Goal: Information Seeking & Learning: Check status

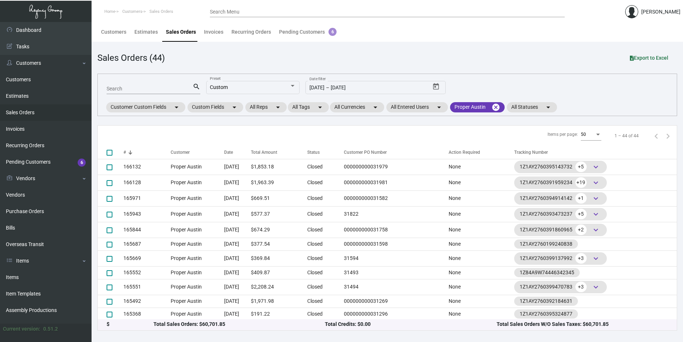
scroll to position [391, 0]
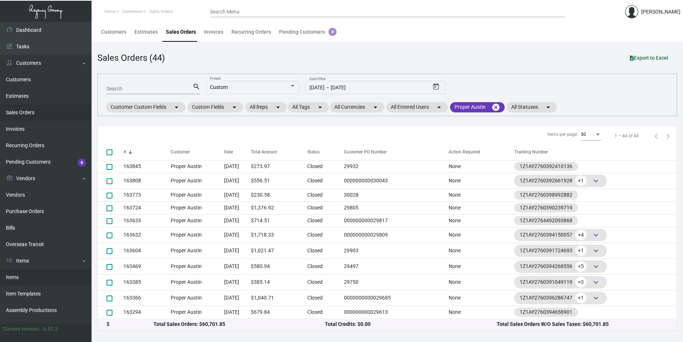
click at [26, 281] on link "Items" at bounding box center [46, 277] width 92 height 16
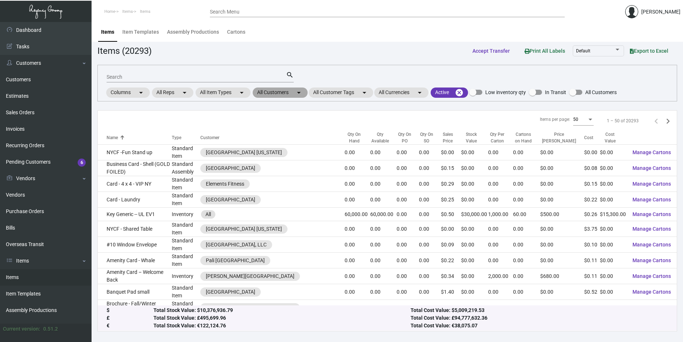
click at [288, 96] on mat-chip "All Customers arrow_drop_down" at bounding box center [280, 92] width 55 height 10
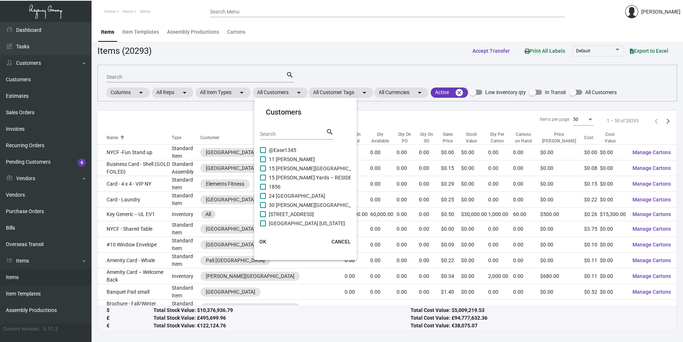
click at [288, 130] on div "Search" at bounding box center [293, 133] width 66 height 11
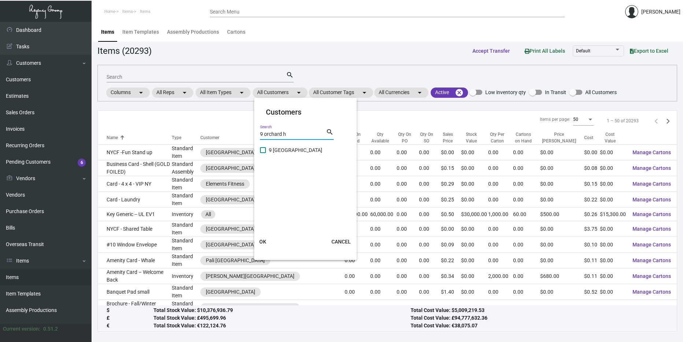
type input "9 orchard h"
click at [306, 153] on mat-checkbox "9 [GEOGRAPHIC_DATA]" at bounding box center [306, 150] width 92 height 9
click at [296, 149] on span "9 [GEOGRAPHIC_DATA]" at bounding box center [295, 150] width 53 height 9
click at [263, 153] on input "9 [GEOGRAPHIC_DATA]" at bounding box center [262, 153] width 0 height 0
checkbox input "true"
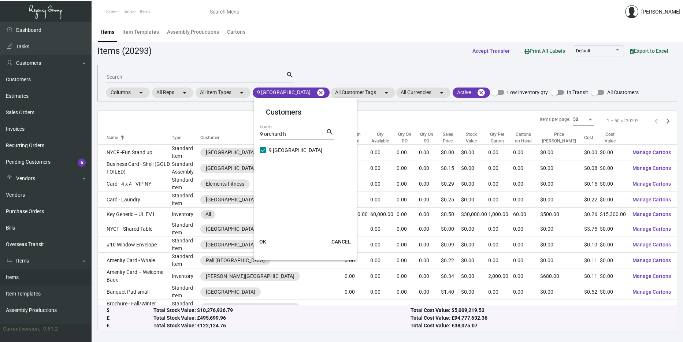
click at [267, 241] on button "OK" at bounding box center [262, 241] width 23 height 13
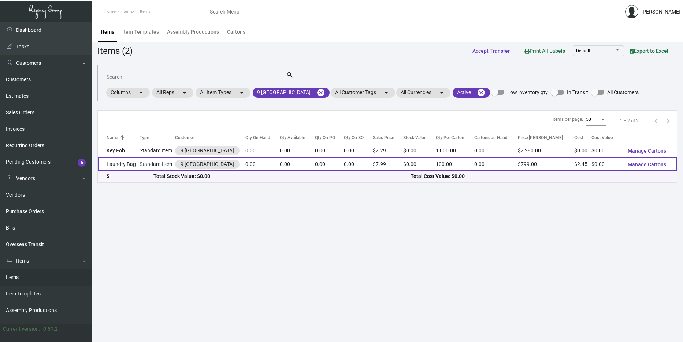
click at [152, 171] on td "Standard Item" at bounding box center [157, 164] width 36 height 14
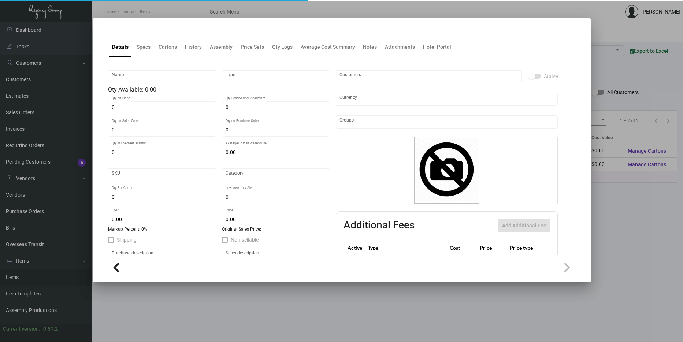
type input "Laundry Bag"
type input "Standard Item"
type input "$ 2.60"
type input "Overseas"
type input "100"
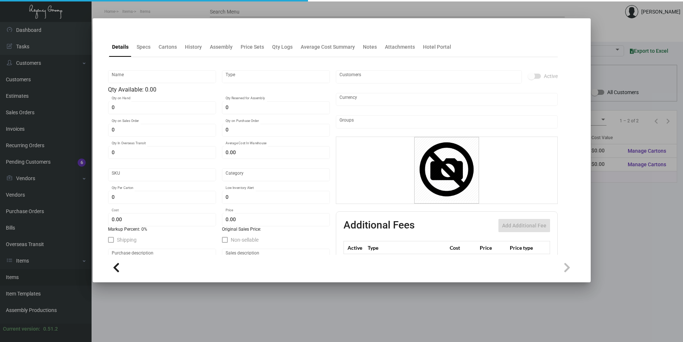
type input "$ 2.45"
type input "$ 7.99"
checkbox input "true"
type input "United States Dollar $"
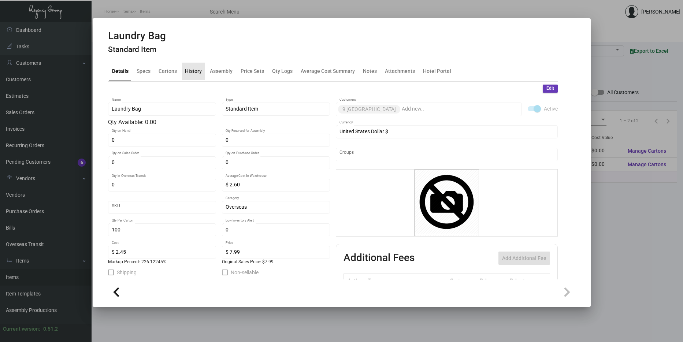
click at [195, 76] on div "History" at bounding box center [193, 72] width 23 height 18
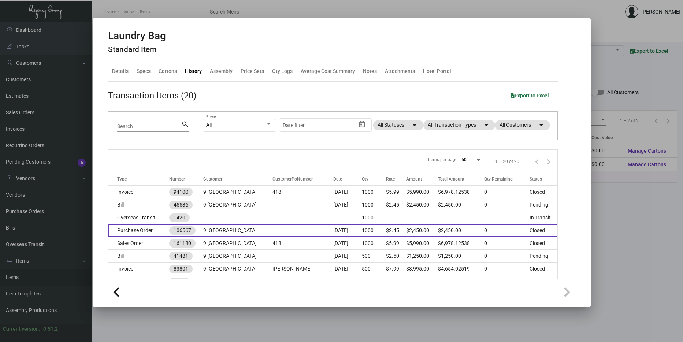
click at [272, 234] on td at bounding box center [302, 230] width 61 height 13
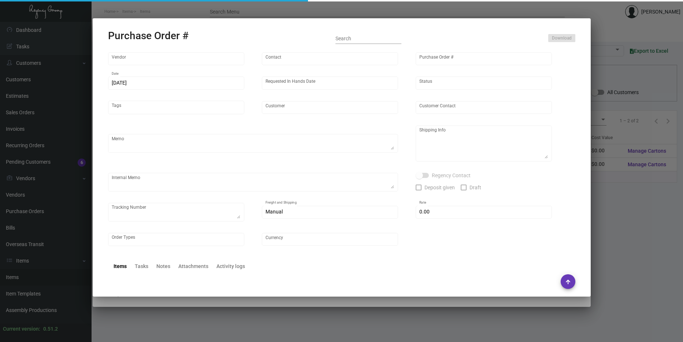
type input "Hangzhou [PERSON_NAME] Leisure Product Co. LTD"
type input "[PERSON_NAME]"
type input "106567"
type input "[DATE]"
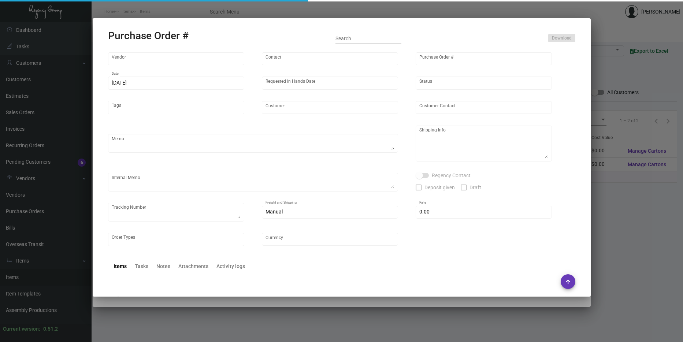
type input "9 [GEOGRAPHIC_DATA]"
type textarea "Please ship by boat to our NJ warehouse."
type textarea "Regency Group NJ - [PERSON_NAME] [STREET_ADDRESS]"
checkbox input "true"
type input "$ 0.00"
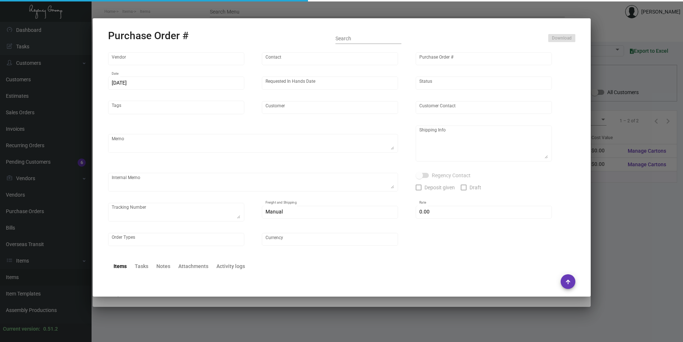
type input "United States Dollar $"
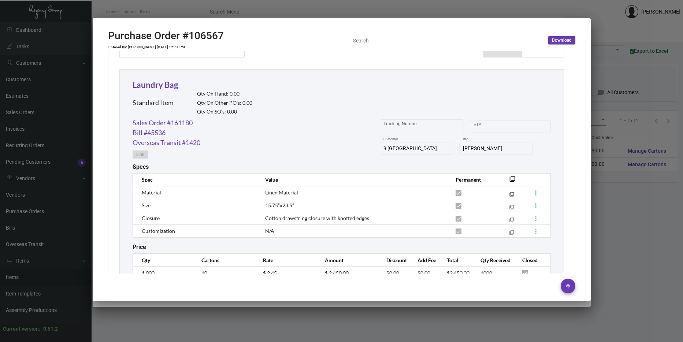
scroll to position [355, 0]
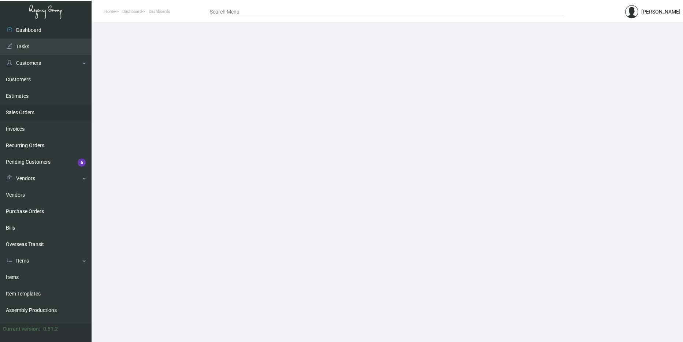
click at [41, 116] on link "Sales Orders" at bounding box center [46, 112] width 92 height 16
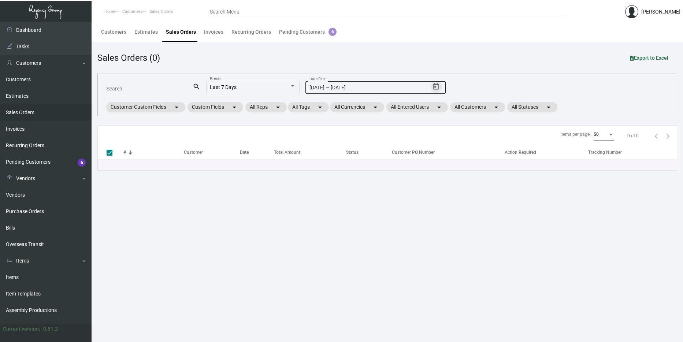
click at [437, 84] on icon "Open calendar" at bounding box center [436, 86] width 6 height 7
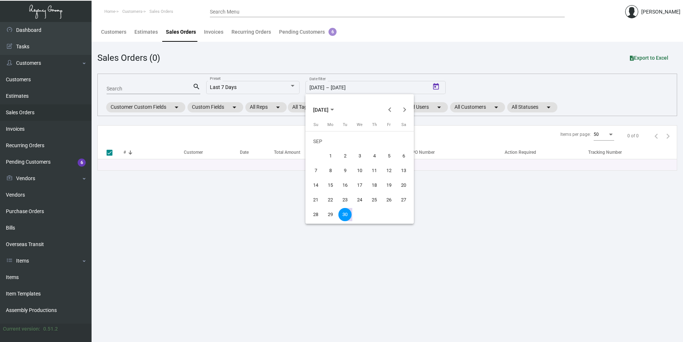
click at [327, 108] on span "SEP 2025" at bounding box center [320, 110] width 15 height 6
click at [322, 156] on div "2024" at bounding box center [321, 161] width 23 height 13
click at [321, 169] on div "SEP" at bounding box center [321, 175] width 23 height 13
click at [319, 155] on div "1" at bounding box center [315, 155] width 13 height 13
type input "[DATE]"
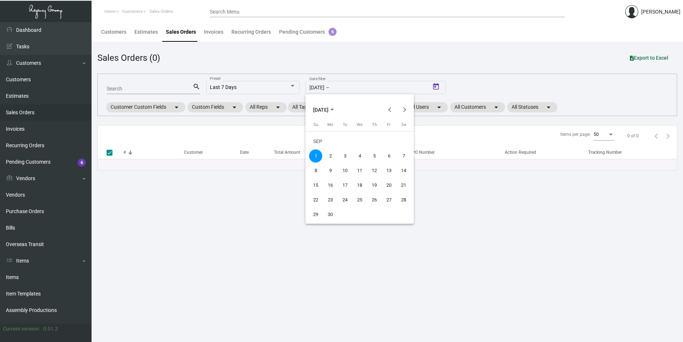
click at [328, 107] on span "SEP 2024" at bounding box center [320, 110] width 15 height 6
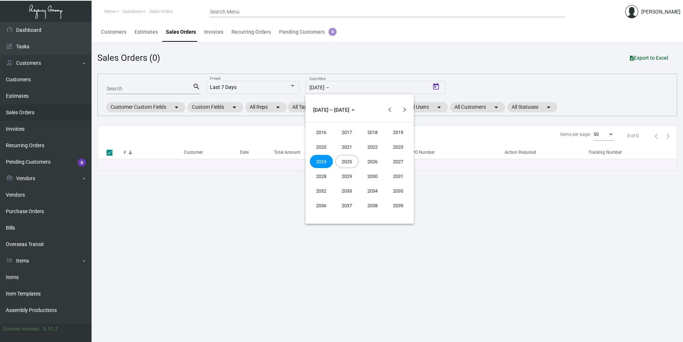
click at [318, 160] on div "2024" at bounding box center [321, 161] width 23 height 13
click at [318, 146] on div "JAN" at bounding box center [321, 146] width 23 height 13
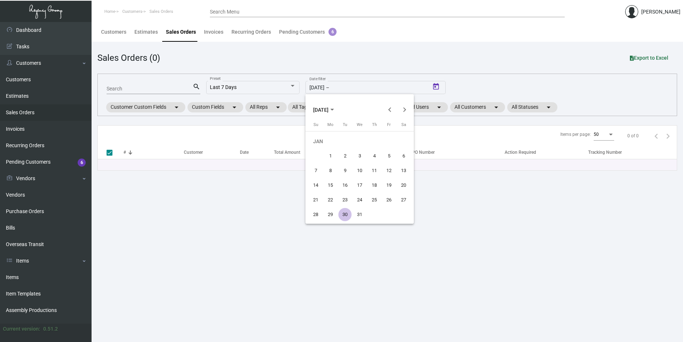
click at [328, 154] on div "1" at bounding box center [330, 155] width 13 height 13
type input "1/1/2024"
click at [334, 109] on polygon "Choose month and year" at bounding box center [332, 110] width 4 height 2
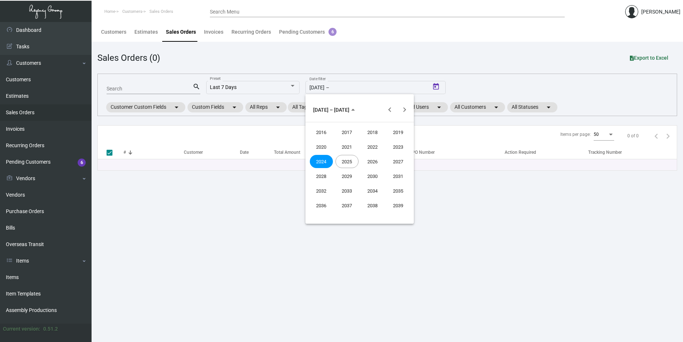
click at [351, 158] on div "2025" at bounding box center [346, 161] width 23 height 13
click at [347, 178] on div "OCT" at bounding box center [346, 175] width 23 height 13
click at [332, 157] on div "6" at bounding box center [330, 155] width 13 height 13
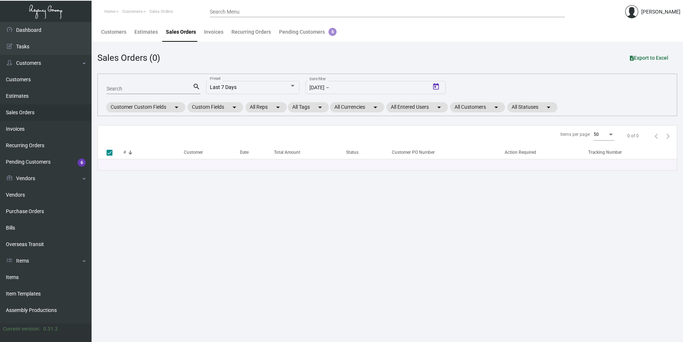
type input "[DATE]"
checkbox input "false"
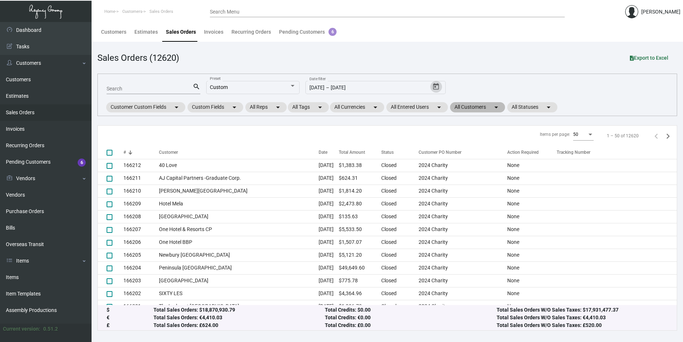
click at [478, 107] on mat-chip "All Customers arrow_drop_down" at bounding box center [477, 107] width 55 height 10
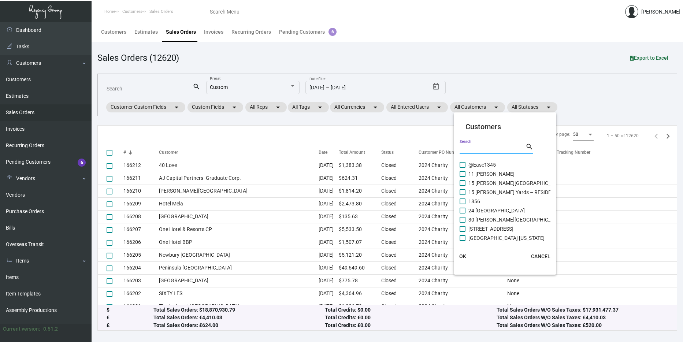
click at [475, 147] on input "Search" at bounding box center [492, 149] width 66 height 6
type input "Virgin"
click at [476, 165] on span "Virgin Corporate" at bounding box center [486, 164] width 37 height 9
click at [462, 168] on input "Virgin Corporate" at bounding box center [462, 168] width 0 height 0
checkbox input "true"
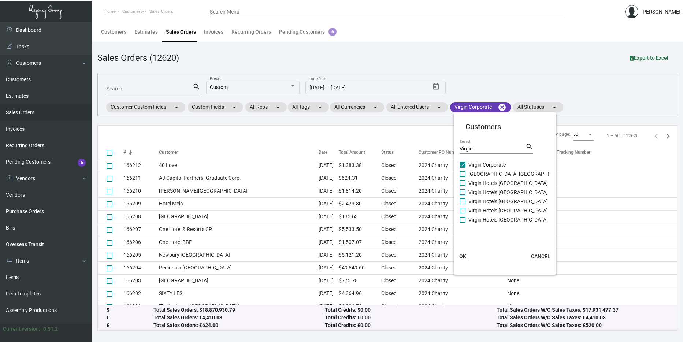
click at [477, 180] on span "Virgin Hotels Chicago" at bounding box center [507, 183] width 79 height 9
click at [462, 186] on input "Virgin Hotels Chicago" at bounding box center [462, 186] width 0 height 0
checkbox input "true"
click at [478, 174] on span "Virgin Hotel Las Vegas" at bounding box center [518, 173] width 100 height 9
click at [462, 177] on input "Virgin Hotel Las Vegas" at bounding box center [462, 177] width 0 height 0
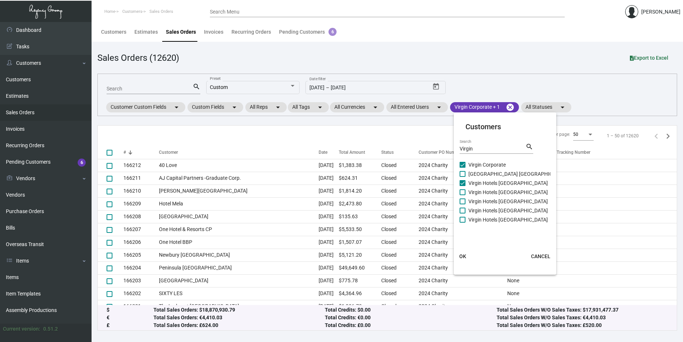
checkbox input "true"
click at [478, 187] on mat-checkbox "Virgin Hotels Chicago" at bounding box center [513, 183] width 109 height 9
click at [481, 200] on span "Virgin Hotels Nashville" at bounding box center [507, 201] width 79 height 9
click at [462, 204] on input "Virgin Hotels Nashville" at bounding box center [462, 204] width 0 height 0
checkbox input "true"
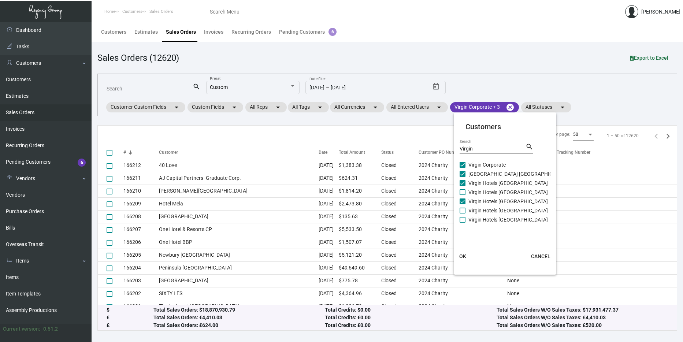
click at [481, 193] on span "Virgin Hotels Dallas" at bounding box center [507, 192] width 79 height 9
click at [462, 195] on input "Virgin Hotels Dallas" at bounding box center [462, 195] width 0 height 0
checkbox input "true"
click at [486, 208] on span "Virgin Hotels New Orleans" at bounding box center [507, 210] width 79 height 9
click at [462, 213] on input "Virgin Hotels New Orleans" at bounding box center [462, 213] width 0 height 0
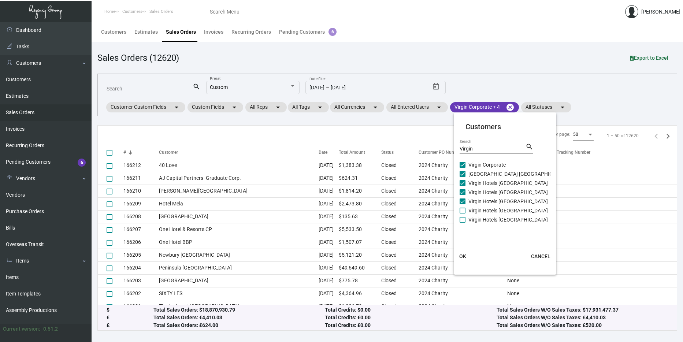
checkbox input "true"
click at [486, 220] on span "Virgin Hotels NYC" at bounding box center [507, 219] width 79 height 9
click at [462, 223] on input "Virgin Hotels NYC" at bounding box center [462, 223] width 0 height 0
checkbox input "true"
click at [478, 204] on span "Virgin Hotels Nashville" at bounding box center [507, 201] width 79 height 9
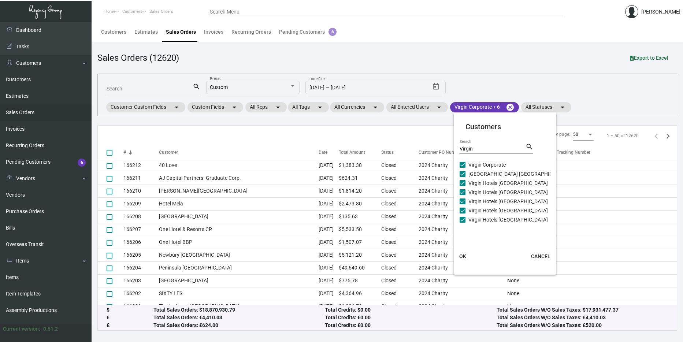
click at [462, 204] on input "Virgin Hotels Nashville" at bounding box center [462, 204] width 0 height 0
checkbox input "false"
click at [463, 252] on button "OK" at bounding box center [462, 256] width 23 height 13
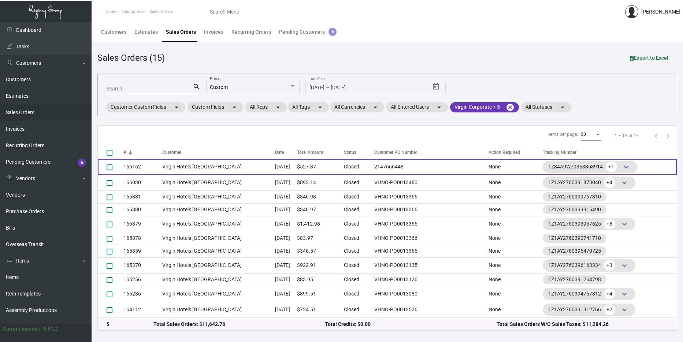
click at [250, 161] on td "Virgin Hotels Dallas" at bounding box center [218, 167] width 113 height 16
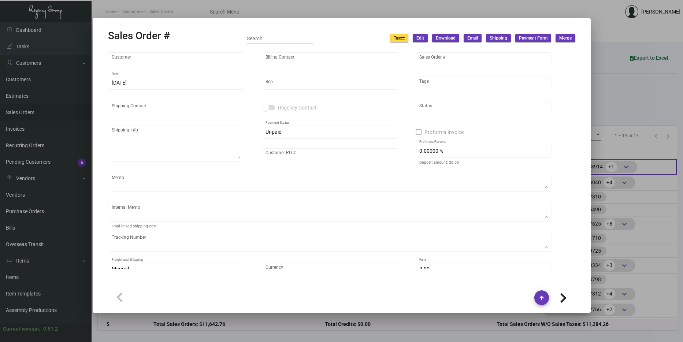
type input "Virgin Hotels Dallas"
type input "Orjeta Ceci"
type input "166162"
type input "12/4/2024"
type input "Nick Meyers"
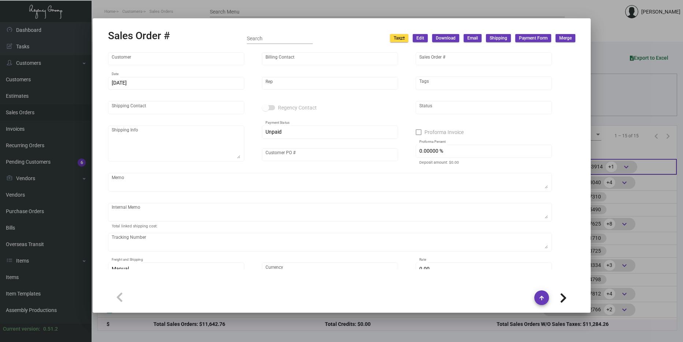
type input "George De Leon"
type textarea "Virgin Hotels Dallas - George De Leon 1445 Turtle Creek Blvd Dallas, Texas, 752…"
type input "2147666448"
type textarea "27.81"
type input "United States Dollar $"
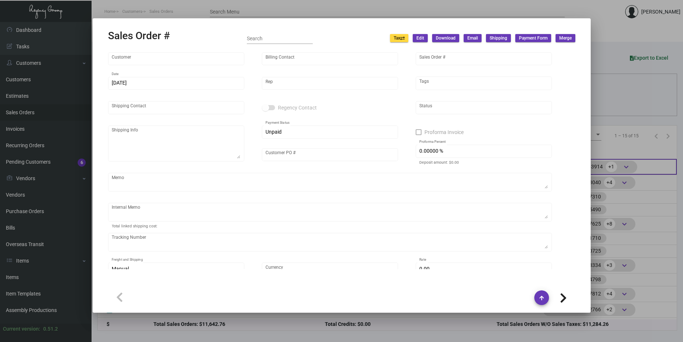
type input "$ 49.87"
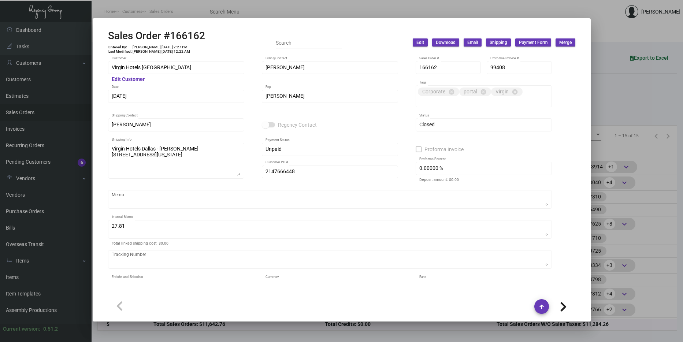
click at [609, 27] on div at bounding box center [341, 171] width 683 height 342
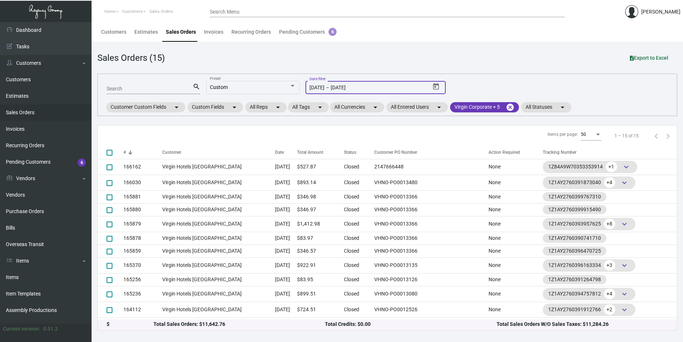
click at [366, 90] on input "[DATE]" at bounding box center [360, 88] width 59 height 6
click at [474, 103] on mat-chip "Virgin Corporate + 5 cancel" at bounding box center [484, 107] width 69 height 10
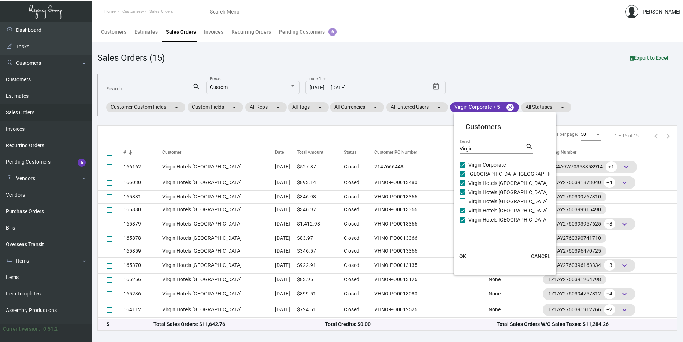
click at [487, 199] on span "Virgin Hotels Nashville" at bounding box center [507, 201] width 79 height 9
click at [462, 204] on input "Virgin Hotels Nashville" at bounding box center [462, 204] width 0 height 0
checkbox input "true"
click at [465, 252] on button "OK" at bounding box center [462, 256] width 23 height 13
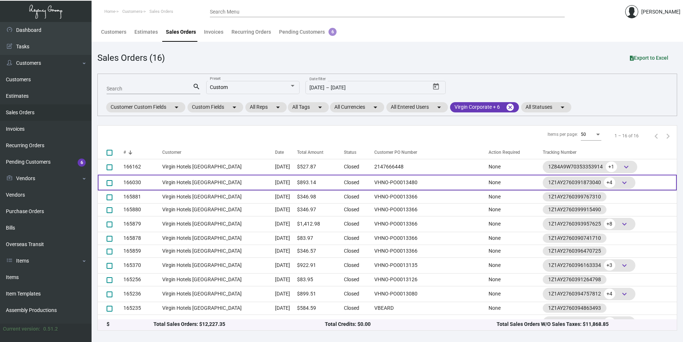
scroll to position [68, 0]
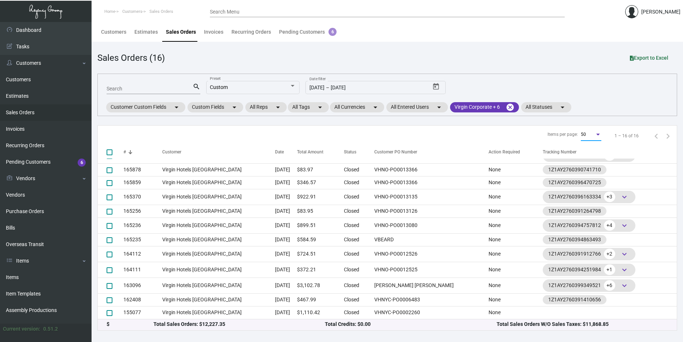
click at [594, 137] on div "Items per page:" at bounding box center [597, 134] width 7 height 6
click at [588, 148] on span "100" at bounding box center [585, 147] width 20 height 13
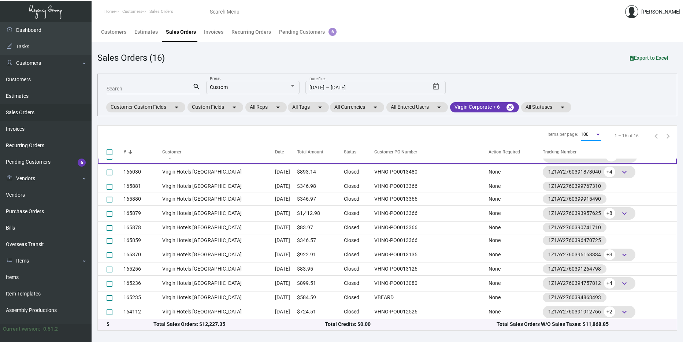
scroll to position [0, 0]
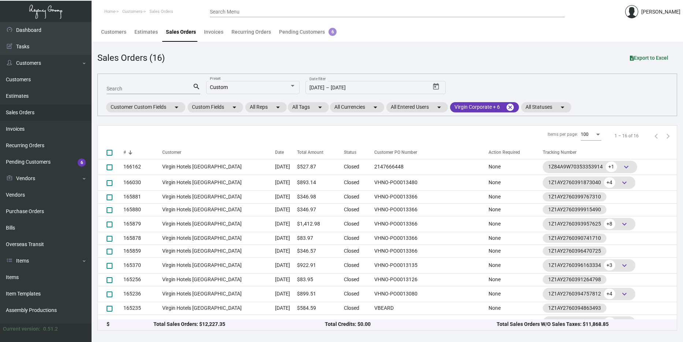
click at [573, 132] on div "Items per page: 100" at bounding box center [574, 136] width 57 height 21
click at [581, 134] on span "100" at bounding box center [585, 134] width 8 height 5
click at [544, 131] on div at bounding box center [341, 171] width 683 height 342
click at [588, 136] on div "100" at bounding box center [588, 134] width 14 height 5
click at [584, 120] on span "50" at bounding box center [585, 121] width 20 height 13
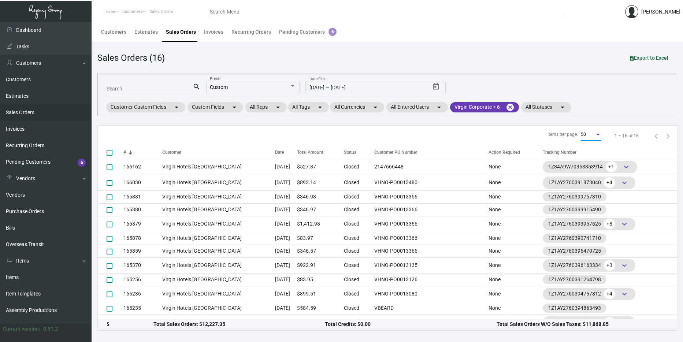
click at [533, 128] on div "Items per page: 50 1 – 16 of 16" at bounding box center [387, 136] width 579 height 21
click at [512, 107] on mat-icon "cancel" at bounding box center [509, 107] width 9 height 9
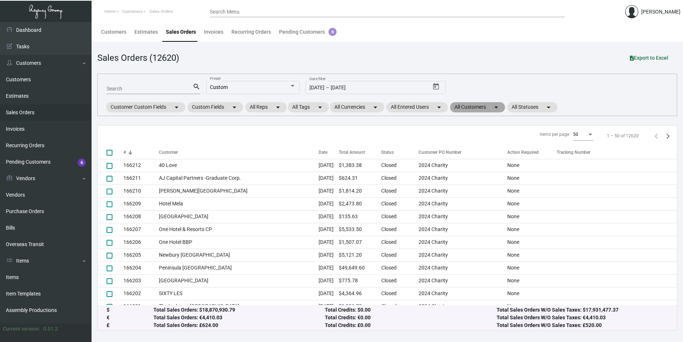
click at [496, 107] on mat-chip "All Customers arrow_drop_down" at bounding box center [477, 107] width 55 height 10
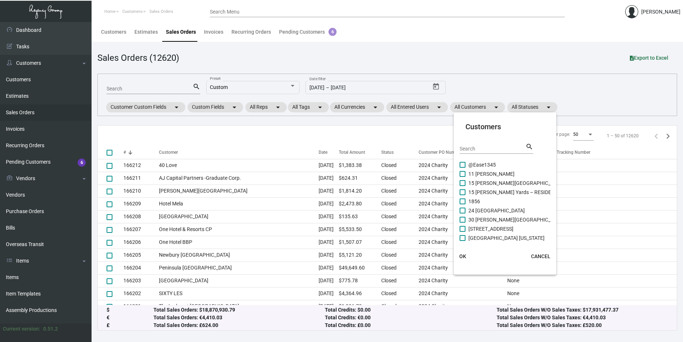
click at [494, 148] on input "Search" at bounding box center [492, 149] width 66 height 6
type input "Proper"
click at [484, 199] on span "Proper Austin" at bounding box center [483, 201] width 31 height 9
click at [462, 204] on input "Proper Austin" at bounding box center [462, 204] width 0 height 0
checkbox input "true"
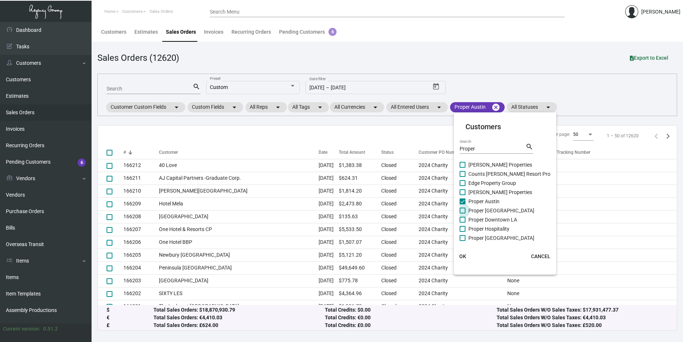
click at [481, 209] on span "Proper Austin Hotel & Residences" at bounding box center [501, 210] width 66 height 9
click at [462, 213] on input "Proper Austin Hotel & Residences" at bounding box center [462, 213] width 0 height 0
checkbox input "true"
drag, startPoint x: 479, startPoint y: 217, endPoint x: 479, endPoint y: 223, distance: 5.1
click at [479, 218] on span "Proper Downtown LA" at bounding box center [492, 219] width 49 height 9
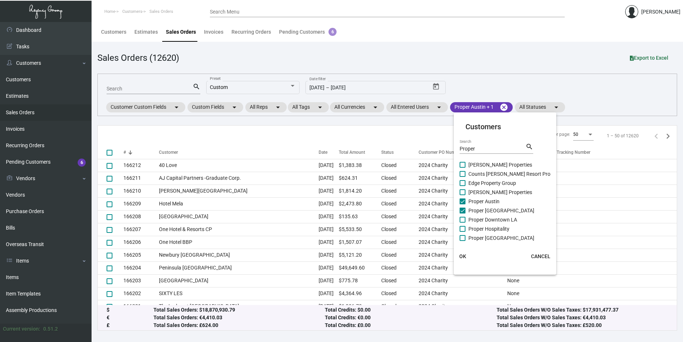
click at [462, 223] on input "Proper Downtown LA" at bounding box center [462, 223] width 0 height 0
checkbox input "true"
click at [481, 232] on span "Proper Hospitality" at bounding box center [488, 228] width 41 height 9
click at [462, 232] on input "Proper Hospitality" at bounding box center [462, 232] width 0 height 0
checkbox input "true"
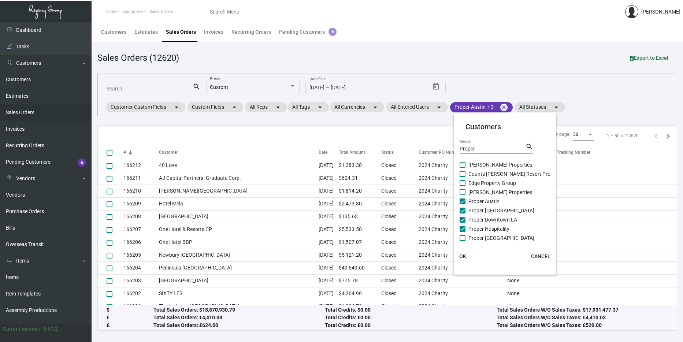
click at [480, 241] on mat-card "Customers Proper Search search Andre Balazs Properties Counts Oakes Resort Prop…" at bounding box center [505, 193] width 102 height 156
click at [480, 240] on span "Proper San Francisco" at bounding box center [501, 238] width 66 height 9
click at [462, 241] on input "Proper San Francisco" at bounding box center [462, 241] width 0 height 0
checkbox input "true"
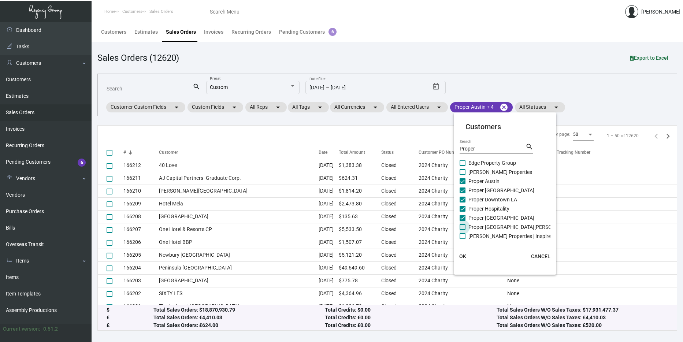
click at [481, 227] on span "Proper Santa Monica" at bounding box center [520, 227] width 105 height 9
click at [462, 230] on input "Proper Santa Monica" at bounding box center [462, 230] width 0 height 0
checkbox input "true"
click at [469, 251] on button "OK" at bounding box center [462, 256] width 23 height 13
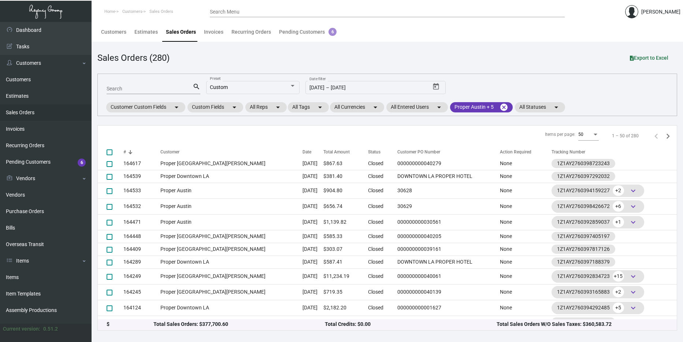
scroll to position [554, 0]
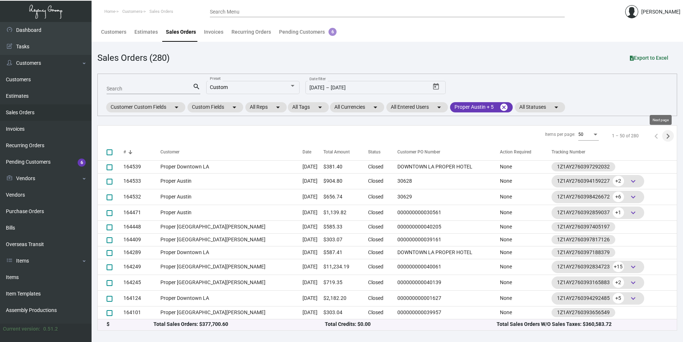
click at [662, 138] on icon "Next page" at bounding box center [667, 136] width 10 height 10
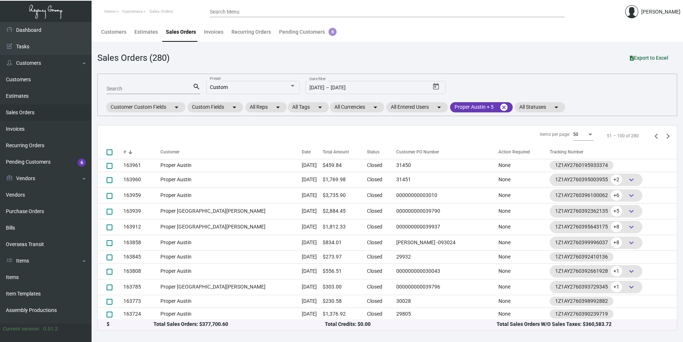
scroll to position [63, 0]
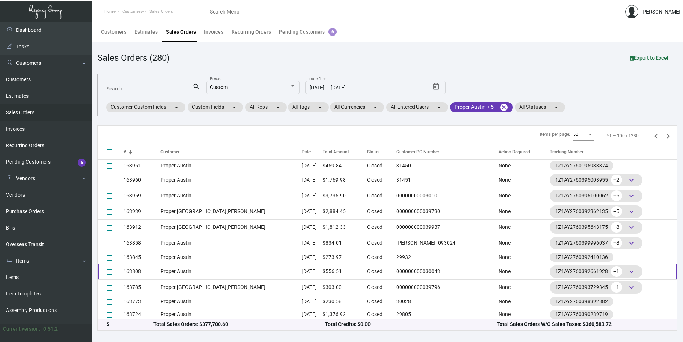
click at [152, 269] on td "163808" at bounding box center [141, 272] width 37 height 16
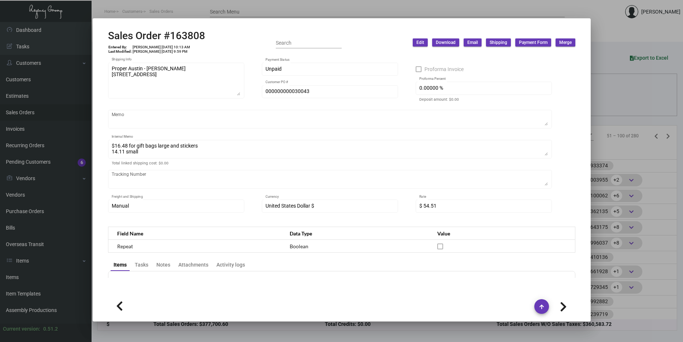
scroll to position [220, 0]
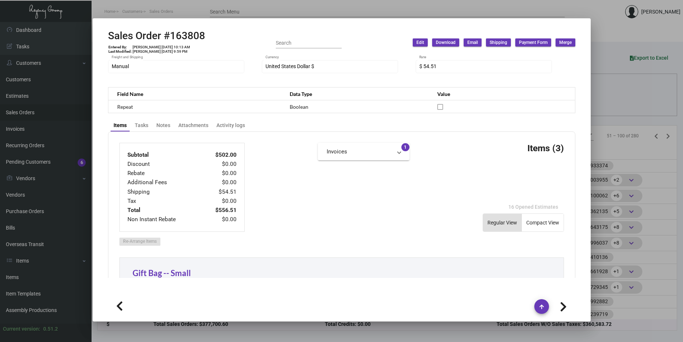
click at [653, 140] on div at bounding box center [341, 171] width 683 height 342
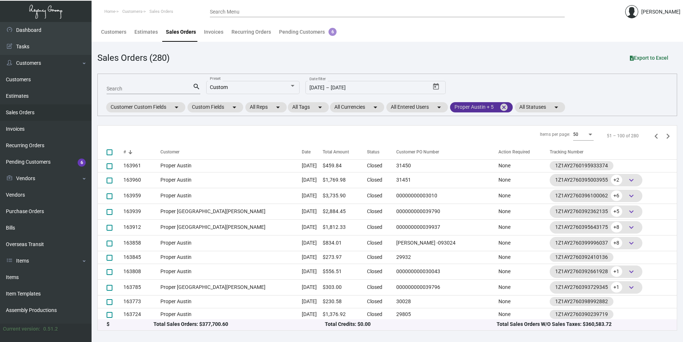
click at [492, 111] on mat-chip "Proper Austin + 5 cancel" at bounding box center [481, 107] width 63 height 10
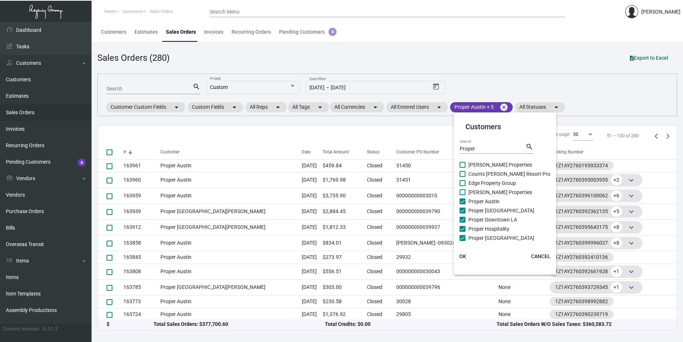
click at [481, 202] on span "Proper Austin" at bounding box center [483, 201] width 31 height 9
click at [462, 204] on input "Proper Austin" at bounding box center [462, 204] width 0 height 0
checkbox input "false"
click at [479, 212] on span "Proper Austin Hotel & Residences" at bounding box center [501, 210] width 66 height 9
click at [462, 213] on input "Proper Austin Hotel & Residences" at bounding box center [462, 213] width 0 height 0
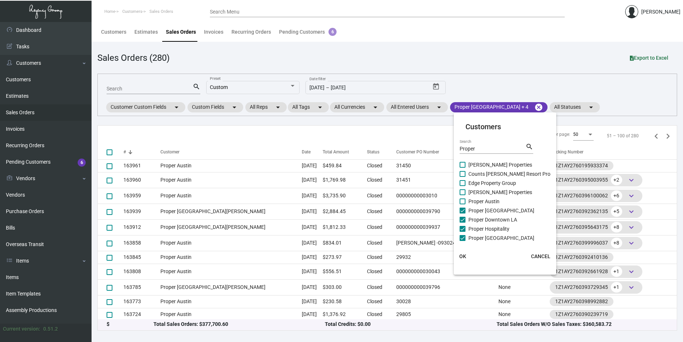
checkbox input "false"
drag, startPoint x: 479, startPoint y: 212, endPoint x: 479, endPoint y: 218, distance: 6.6
click at [479, 215] on mat-checkbox "Proper Austin Hotel & Residences" at bounding box center [516, 210] width 114 height 9
click at [479, 224] on div "Andre Balazs Properties Counts Oakes Resort Properties Edge Property Group Gold…" at bounding box center [516, 210] width 114 height 101
click at [478, 233] on span "Proper Hospitality" at bounding box center [488, 228] width 41 height 9
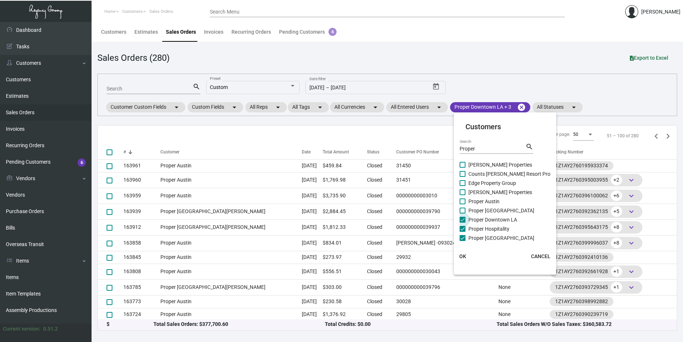
click at [462, 232] on input "Proper Hospitality" at bounding box center [462, 232] width 0 height 0
checkbox input "false"
click at [477, 235] on span "Proper San Francisco" at bounding box center [501, 238] width 66 height 9
click at [462, 241] on input "Proper San Francisco" at bounding box center [462, 241] width 0 height 0
checkbox input "false"
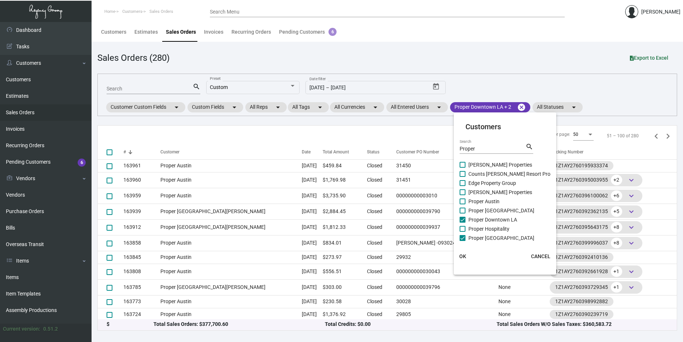
scroll to position [20, 0]
click at [474, 224] on span "Proper Santa Monica" at bounding box center [520, 227] width 105 height 9
click at [462, 230] on input "Proper Santa Monica" at bounding box center [462, 230] width 0 height 0
checkbox input "false"
click at [472, 197] on span "Proper Downtown LA" at bounding box center [492, 199] width 49 height 9
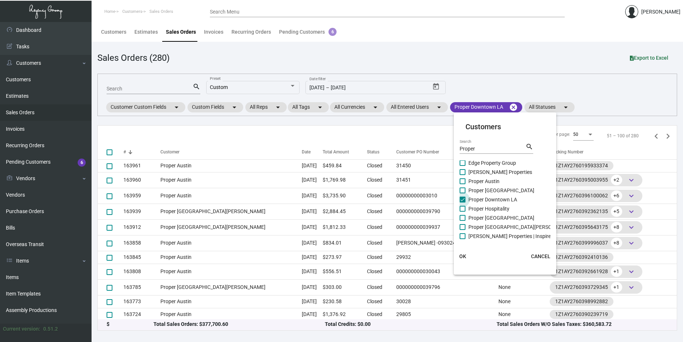
click at [462, 202] on input "Proper Downtown LA" at bounding box center [462, 202] width 0 height 0
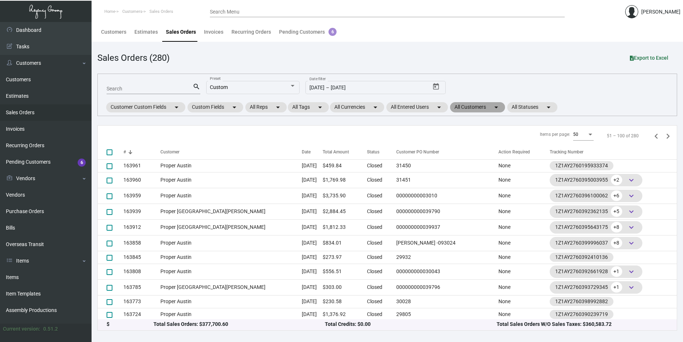
click at [485, 111] on mat-chip "All Customers arrow_drop_down" at bounding box center [477, 107] width 55 height 10
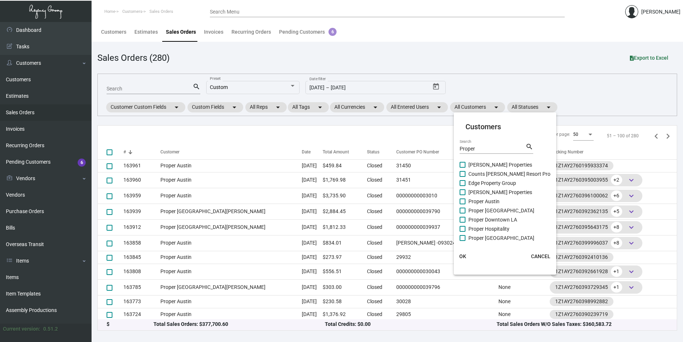
click at [477, 149] on input "Proper" at bounding box center [492, 149] width 66 height 6
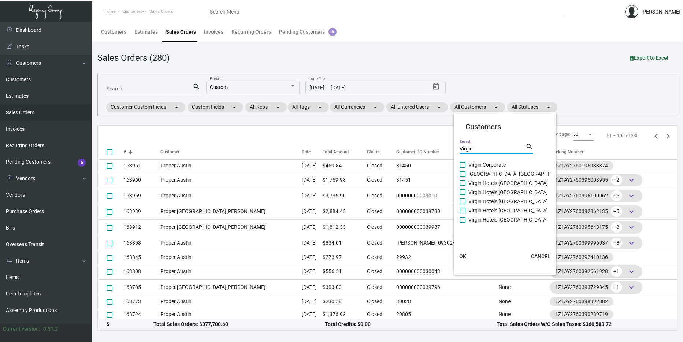
type input "Virgin"
click at [489, 163] on span "Virgin Corporate" at bounding box center [486, 164] width 37 height 9
click at [462, 168] on input "Virgin Corporate" at bounding box center [462, 168] width 0 height 0
checkbox input "true"
click at [484, 183] on span "Virgin Hotels Chicago" at bounding box center [507, 183] width 79 height 9
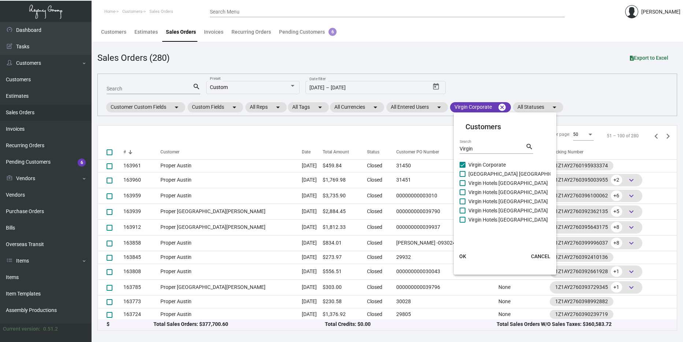
click at [462, 186] on input "Virgin Hotels Chicago" at bounding box center [462, 186] width 0 height 0
checkbox input "true"
drag, startPoint x: 482, startPoint y: 183, endPoint x: 485, endPoint y: 200, distance: 17.0
click at [482, 191] on div "Virgin Corporate Virgin Hotel Las Vegas Virgin Hotels Chicago Virgin Hotels Dal…" at bounding box center [513, 192] width 109 height 64
click at [486, 206] on div "Virgin Corporate Virgin Hotel Las Vegas Virgin Hotels Chicago Virgin Hotels Dal…" at bounding box center [513, 192] width 109 height 64
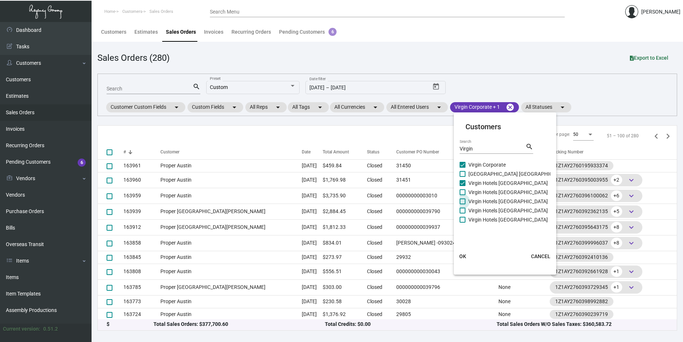
click at [485, 218] on div "Virgin Corporate Virgin Hotel Las Vegas Virgin Hotels Chicago Virgin Hotels Dal…" at bounding box center [513, 192] width 109 height 64
click at [486, 221] on span "Virgin Hotels NYC" at bounding box center [507, 219] width 79 height 9
click at [462, 223] on input "Virgin Hotels NYC" at bounding box center [462, 223] width 0 height 0
checkbox input "true"
click at [481, 207] on span "Virgin Hotels New Orleans" at bounding box center [507, 210] width 79 height 9
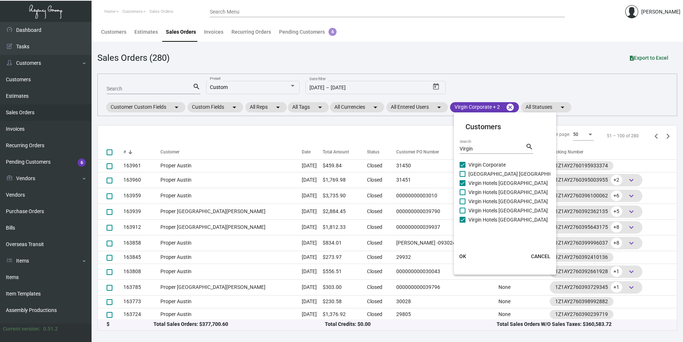
click at [462, 213] on input "Virgin Hotels New Orleans" at bounding box center [462, 213] width 0 height 0
checkbox input "true"
click at [480, 198] on span "Virgin Hotels Nashville" at bounding box center [507, 201] width 79 height 9
click at [462, 204] on input "Virgin Hotels Nashville" at bounding box center [462, 204] width 0 height 0
checkbox input "true"
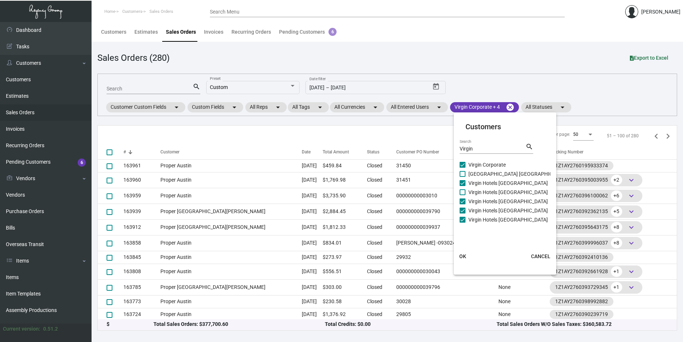
click at [479, 192] on span "Virgin Hotels Dallas" at bounding box center [507, 192] width 79 height 9
click at [462, 195] on input "Virgin Hotels Dallas" at bounding box center [462, 195] width 0 height 0
checkbox input "true"
click at [479, 174] on span "Virgin Hotel Las Vegas" at bounding box center [518, 173] width 100 height 9
click at [462, 177] on input "Virgin Hotel Las Vegas" at bounding box center [462, 177] width 0 height 0
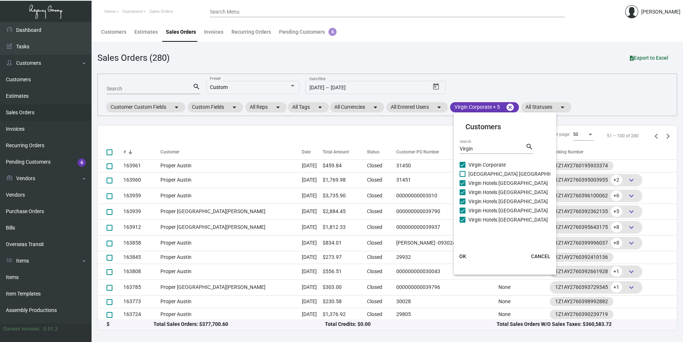
checkbox input "true"
click at [458, 254] on button "OK" at bounding box center [462, 256] width 23 height 13
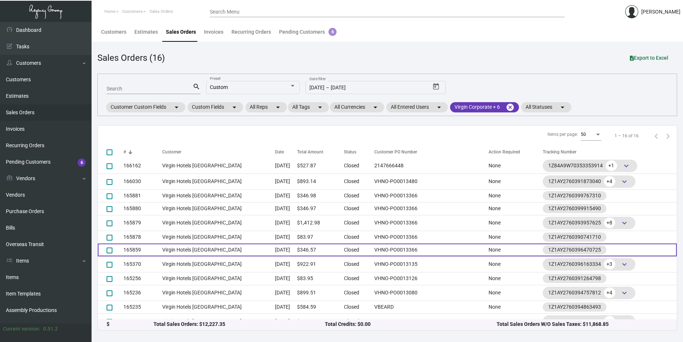
scroll to position [0, 0]
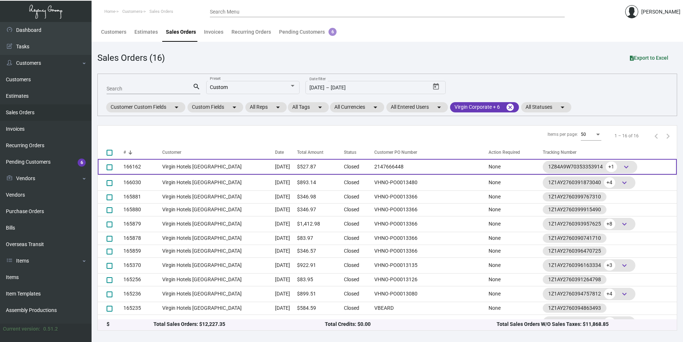
click at [180, 162] on td "Virgin Hotels Dallas" at bounding box center [218, 167] width 113 height 16
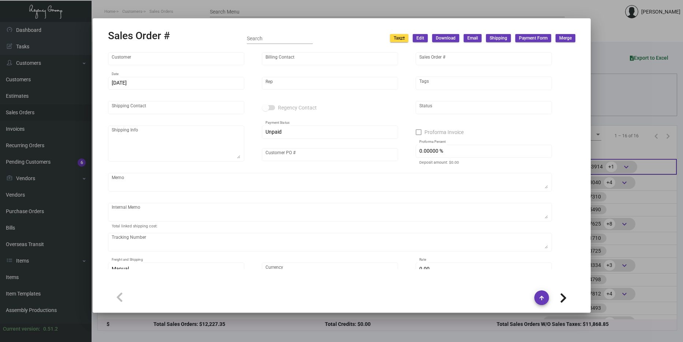
type input "Virgin Hotels Dallas"
type input "Orjeta Ceci"
type input "166162"
type input "12/4/2024"
type input "Nick Meyers"
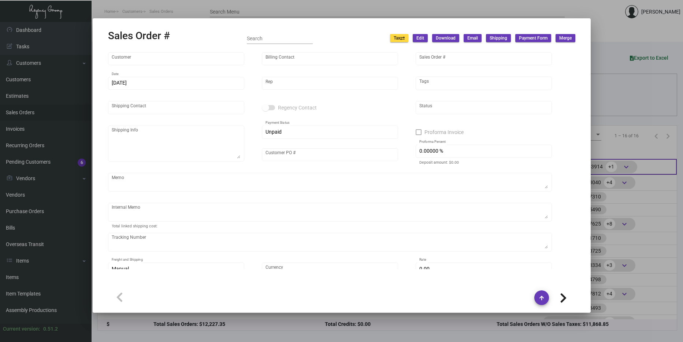
type input "George De Leon"
type textarea "Virgin Hotels Dallas - George De Leon 1445 Turtle Creek Blvd Dallas, Texas, 752…"
type input "2147666448"
type textarea "27.81"
type input "United States Dollar $"
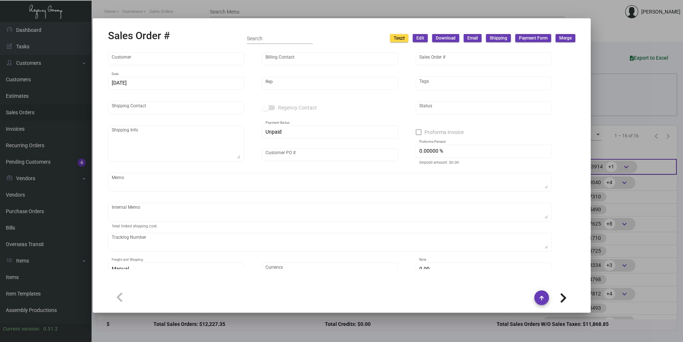
type input "$ 49.87"
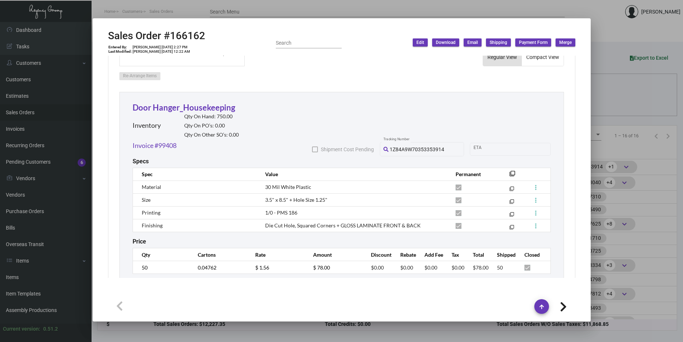
scroll to position [403, 0]
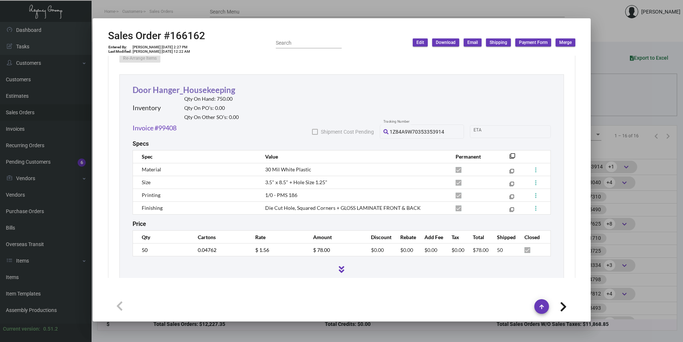
click at [167, 92] on link "Door Hanger_Housekeeping" at bounding box center [183, 90] width 102 height 10
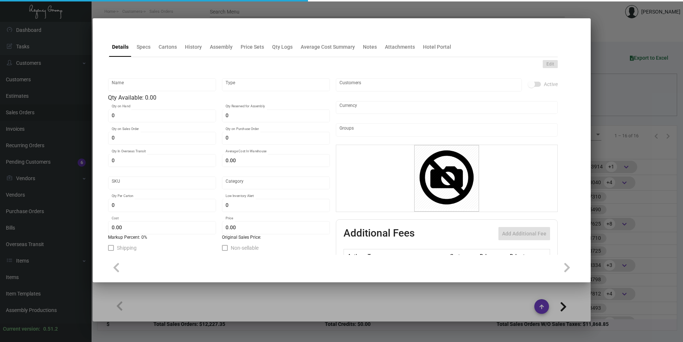
type input "Door Hanger_Housekeeping"
type input "Inventory"
type input "750"
type input "$ 0.02867"
type input "Inventory"
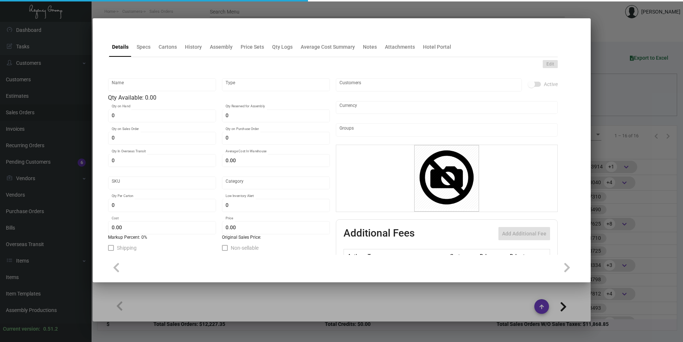
type input "1,050"
type input "$ 0.43"
type input "$ 1.49"
checkbox input "true"
type input "United States Dollar $"
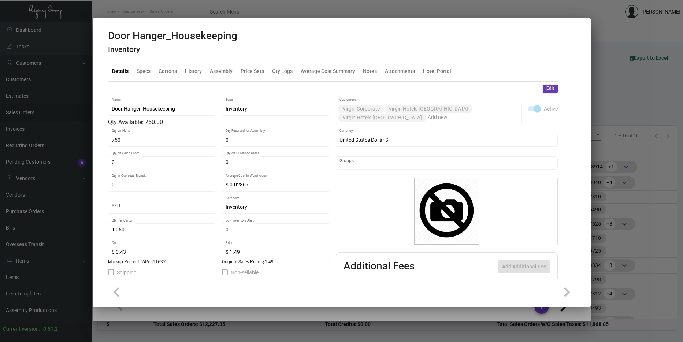
click at [630, 169] on div at bounding box center [341, 171] width 683 height 342
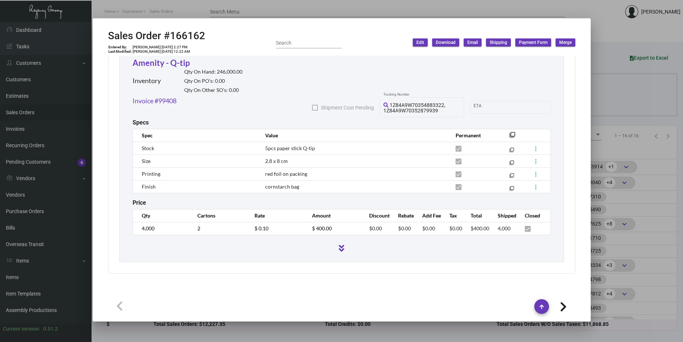
scroll to position [614, 0]
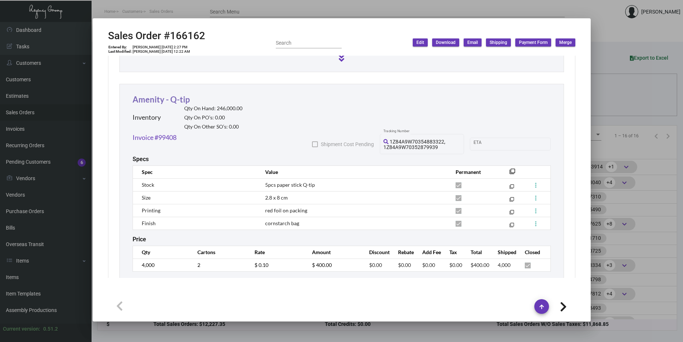
click at [176, 101] on link "Amenity - Q-tip" at bounding box center [160, 99] width 57 height 10
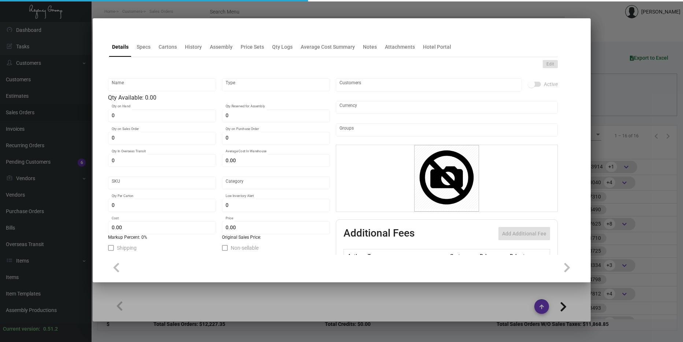
type input "Amenity - Q-tip"
type input "Inventory"
type input "246,000"
type input "$ 0.034"
type input "Overseas"
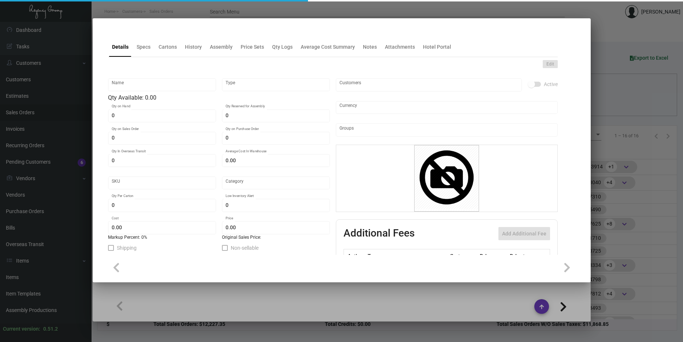
type input "2,000"
type input "$ 0.034"
type input "$ 0.10"
checkbox input "true"
type input "United States Dollar $"
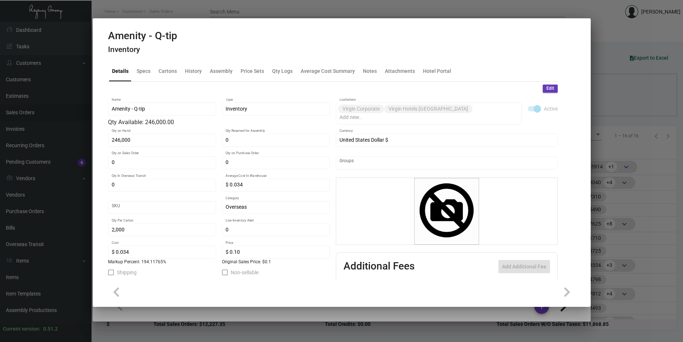
click at [630, 162] on div at bounding box center [341, 171] width 683 height 342
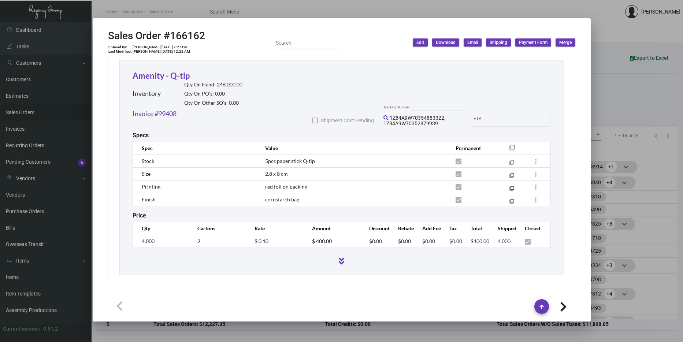
scroll to position [650, 0]
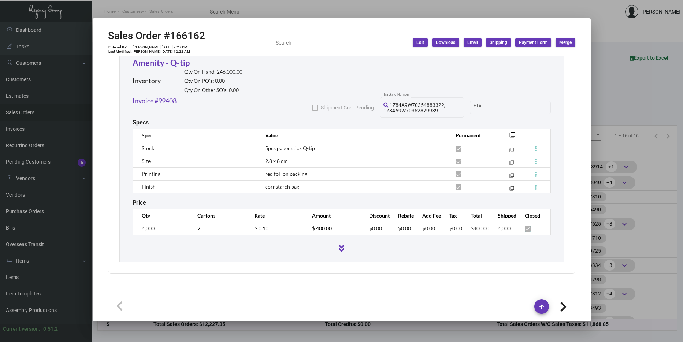
click at [635, 71] on div at bounding box center [341, 171] width 683 height 342
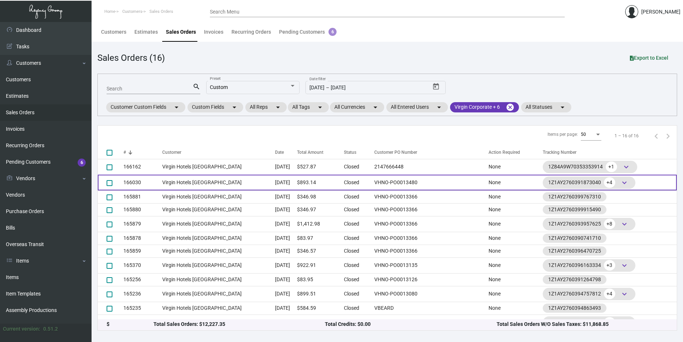
click at [212, 177] on td "Virgin Hotels New Orleans" at bounding box center [218, 183] width 113 height 16
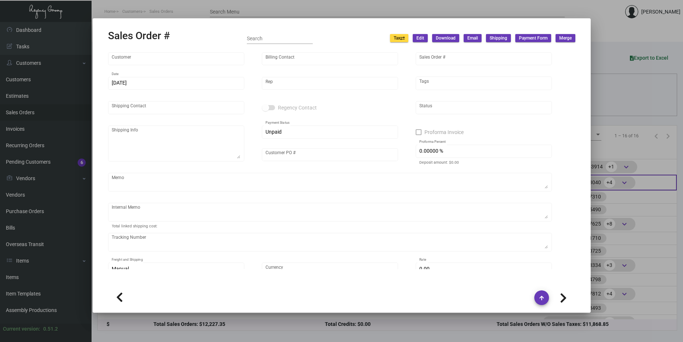
type input "Virgin Hotels New Orleans"
type input "Kelsey James"
type input "166030"
type input "12/2/2024"
type input "Nick Meyers"
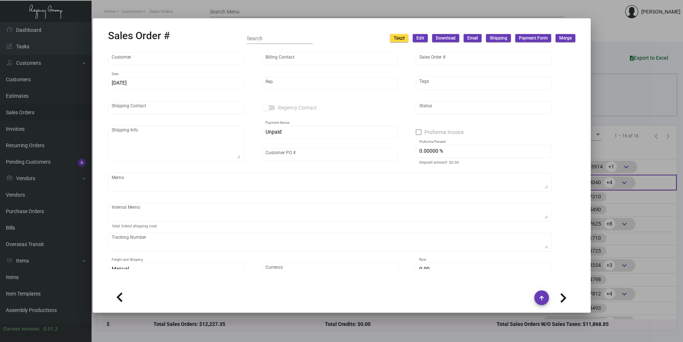
type input "JOSH LANDRY"
type textarea "Virgin Hotels New Orleans - JOSH LANDRY 550 Baronne St, New Orleans, LA, 70113 …"
type input "VHNO-PO0013480"
type textarea "70.20"
type input "United States Dollar $"
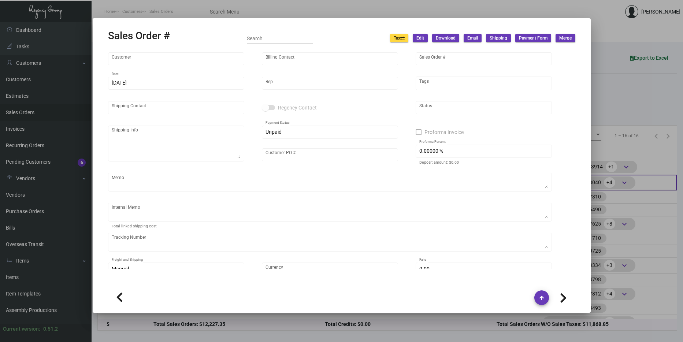
type input "$ 98.14"
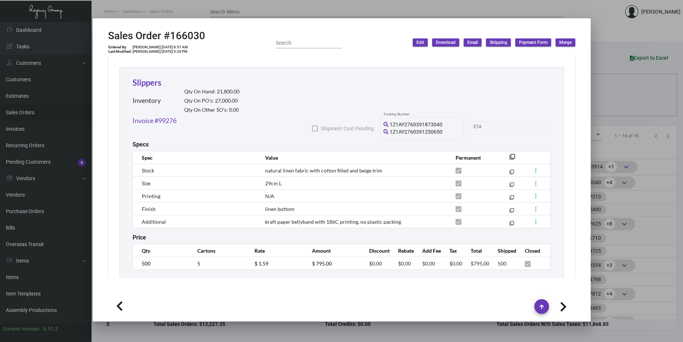
scroll to position [403, 0]
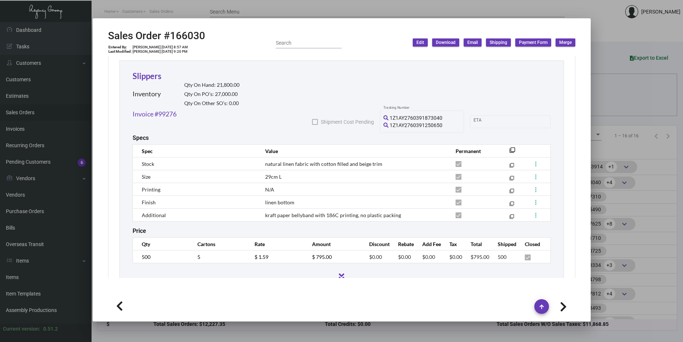
click at [161, 78] on div "Slippers Inventory Qty On Hand: 21,800.00 Qty On PO’s: 27,000.00 Qty On Other S…" at bounding box center [185, 89] width 107 height 39
click at [147, 78] on link "Slippers" at bounding box center [146, 76] width 29 height 10
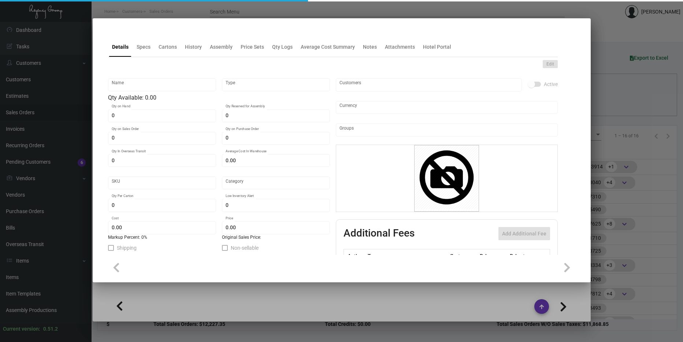
type input "Slippers"
type input "Inventory"
type input "21,800"
type input "27,000"
type input "$ 0.00"
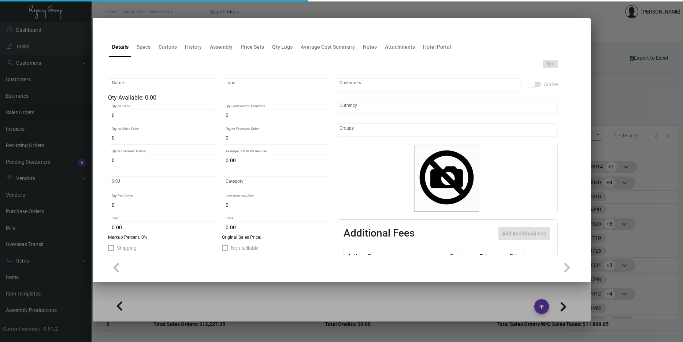
type input "Overseas"
type input "100"
type input "$ 0.80"
type input "$ 1.59"
checkbox input "true"
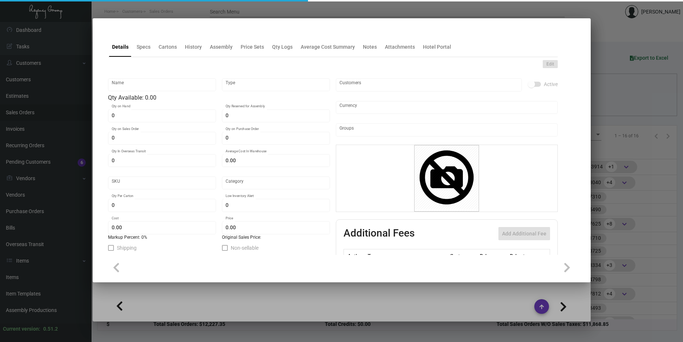
type input "United States Dollar $"
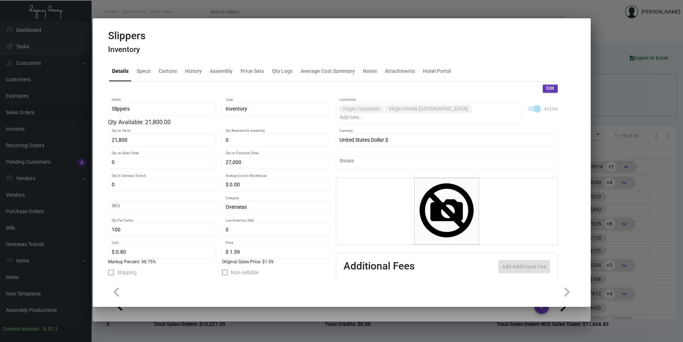
drag, startPoint x: 617, startPoint y: 85, endPoint x: 608, endPoint y: 87, distance: 9.4
click at [617, 84] on div at bounding box center [341, 171] width 683 height 342
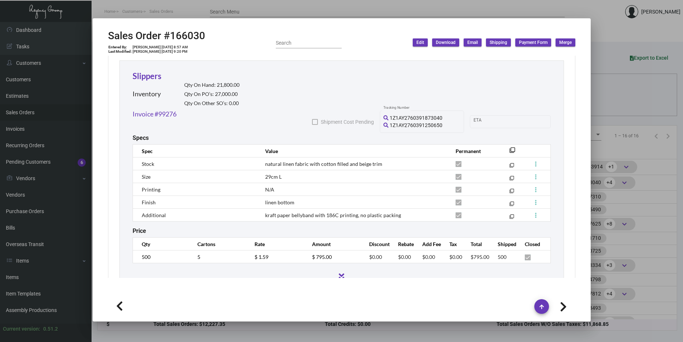
scroll to position [431, 0]
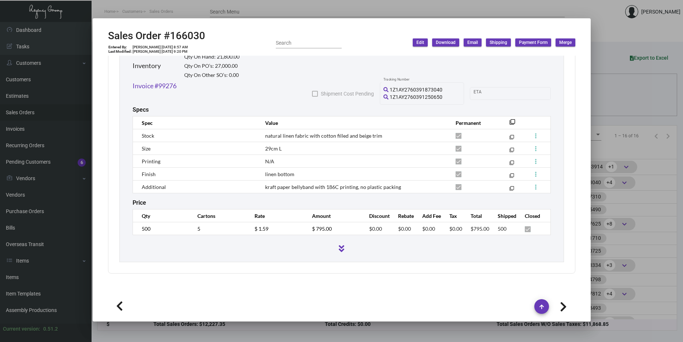
click at [660, 134] on div at bounding box center [341, 171] width 683 height 342
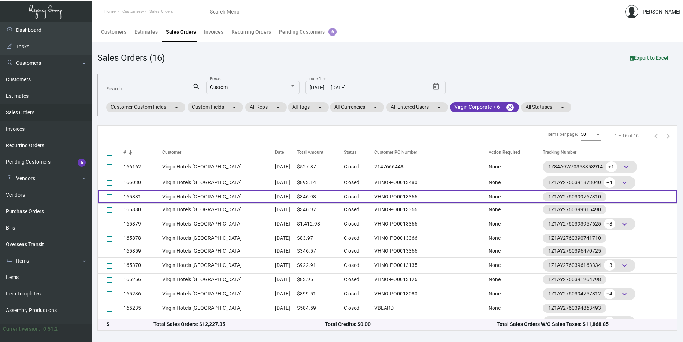
click at [297, 201] on td "[DATE]" at bounding box center [286, 196] width 22 height 13
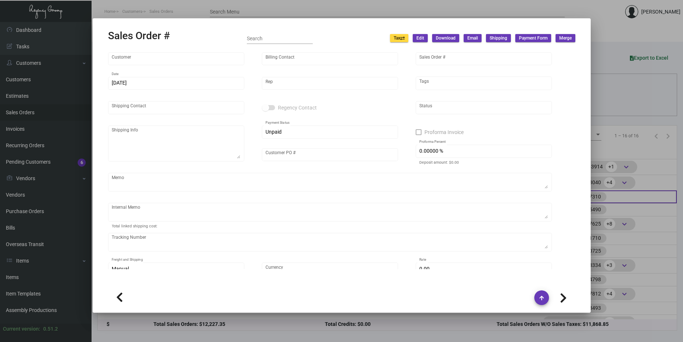
type input "Virgin Hotels New Orleans"
type input "Kelsey James"
type input "165881"
type input "11/25/2024"
type input "Nick Meyers"
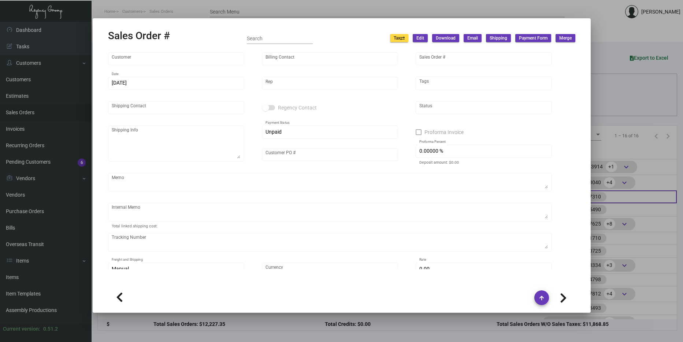
type input "Whitney Joseph"
type textarea "Virgin Hotels New Orleans - Whitney Joseph 550 Baronne St. New Orleans, LA, 701…"
type input "VHNO-PO0013366"
type textarea "9.33"
type input "United States Dollar $"
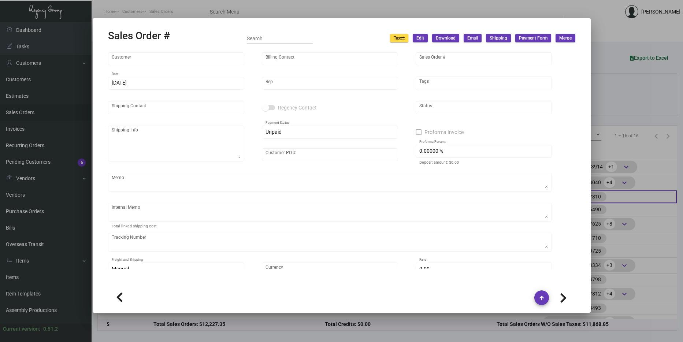
type input "$ 36.98"
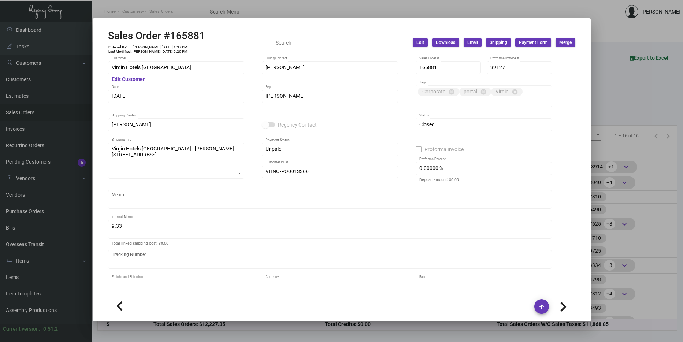
click at [601, 167] on div at bounding box center [341, 171] width 683 height 342
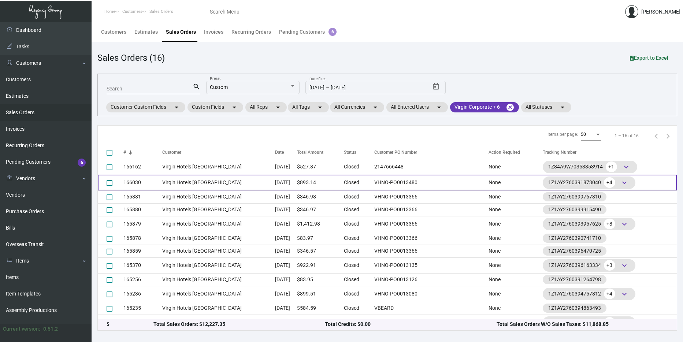
click at [337, 187] on td "$893.14" at bounding box center [320, 183] width 47 height 16
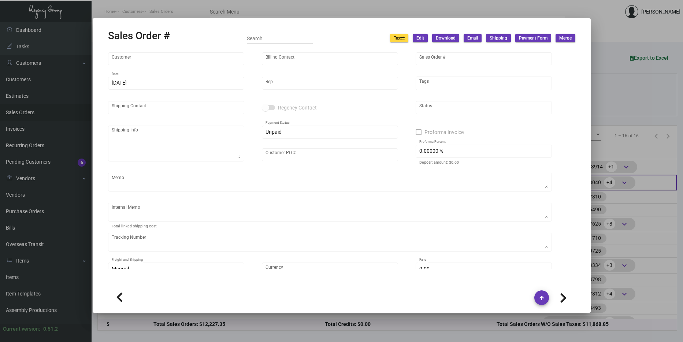
type input "Virgin Hotels New Orleans"
type input "Kelsey James"
type input "166030"
type input "12/2/2024"
type input "Nick Meyers"
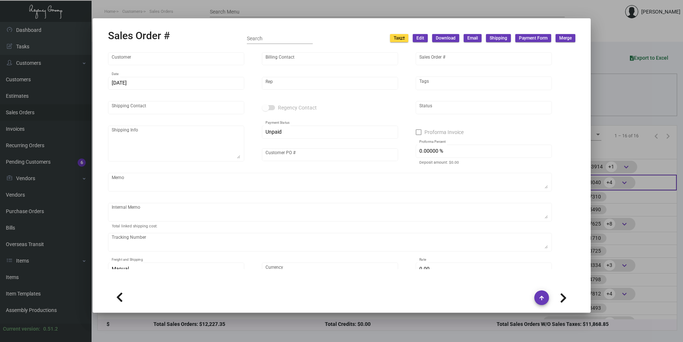
type input "JOSH LANDRY"
type textarea "Virgin Hotels New Orleans - JOSH LANDRY 550 Baronne St, New Orleans, LA, 70113 …"
type input "VHNO-PO0013480"
type textarea "70.20"
type input "United States Dollar $"
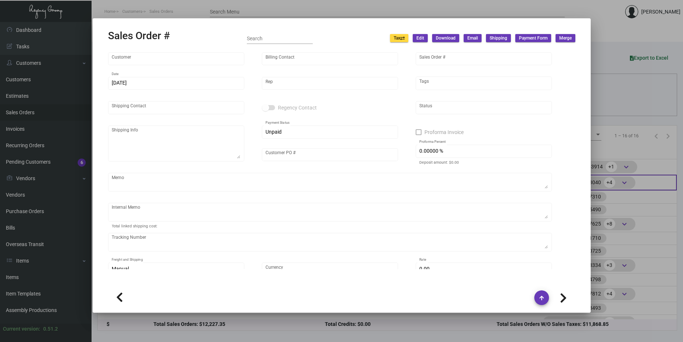
type input "$ 98.14"
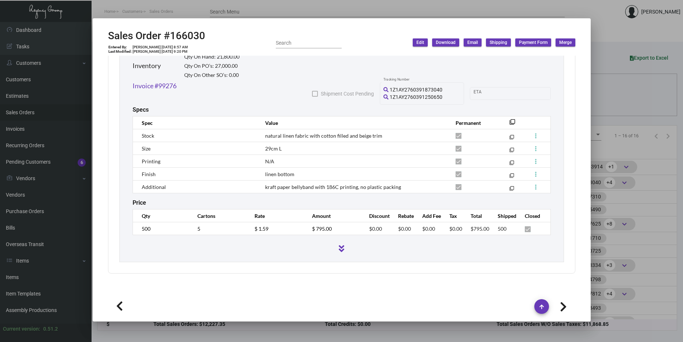
click at [613, 158] on div at bounding box center [341, 171] width 683 height 342
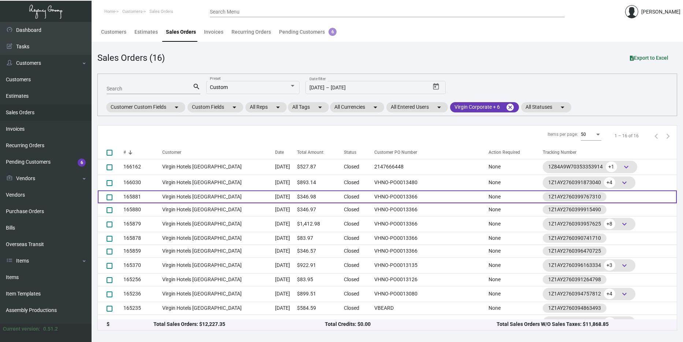
click at [148, 198] on td "165881" at bounding box center [142, 196] width 39 height 13
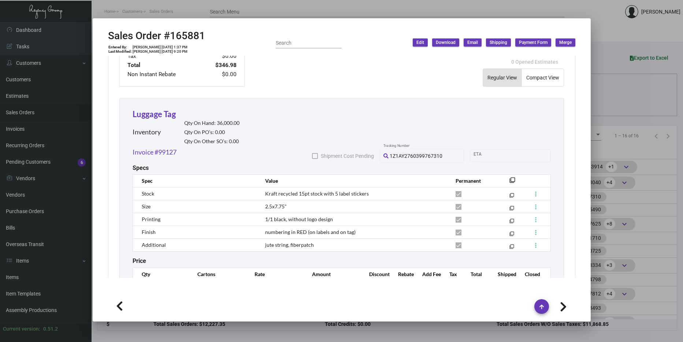
scroll to position [403, 0]
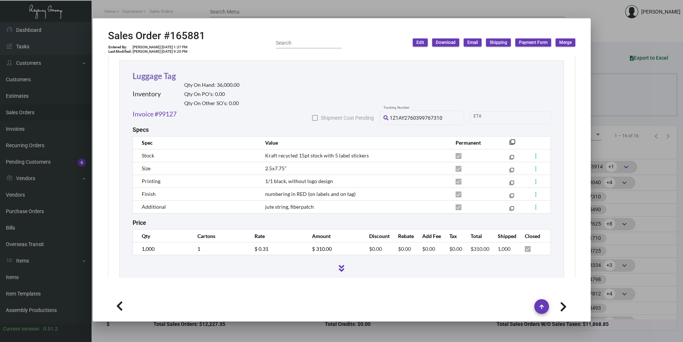
click at [142, 74] on link "Luggage Tag" at bounding box center [153, 76] width 43 height 10
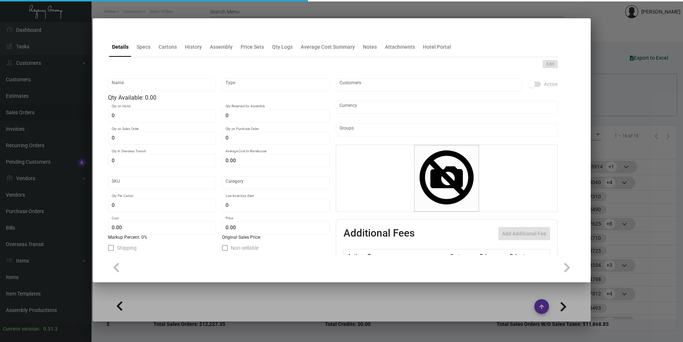
type input "Luggage Tag"
type input "Inventory"
type input "36,000"
type input "$ 0.13"
type input "Overseas"
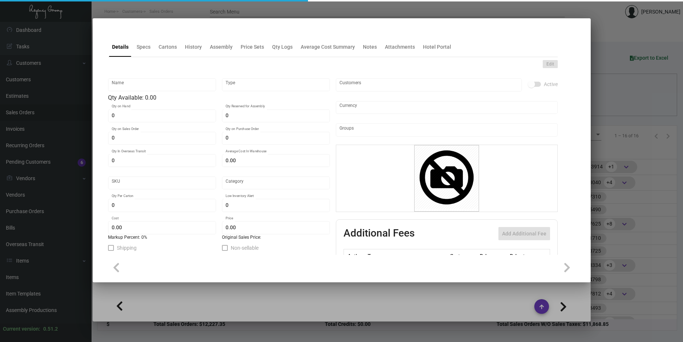
type input "1,000"
type input "$ 0.13"
type input "$ 0.31"
checkbox input "true"
type input "United States Dollar $"
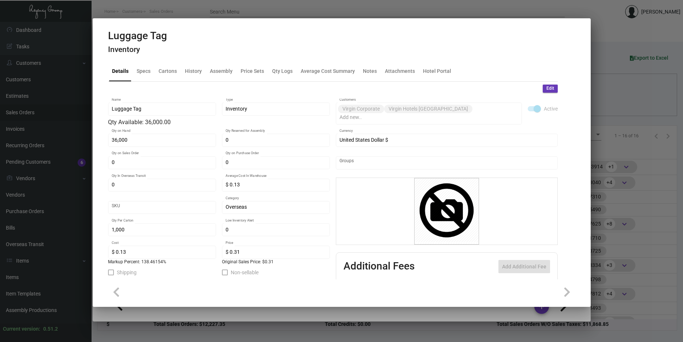
click at [629, 84] on div at bounding box center [341, 171] width 683 height 342
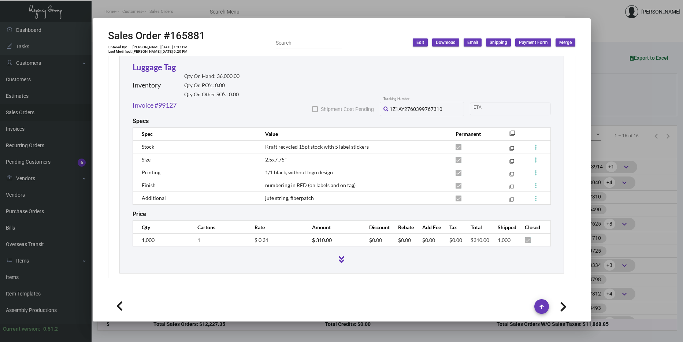
scroll to position [423, 0]
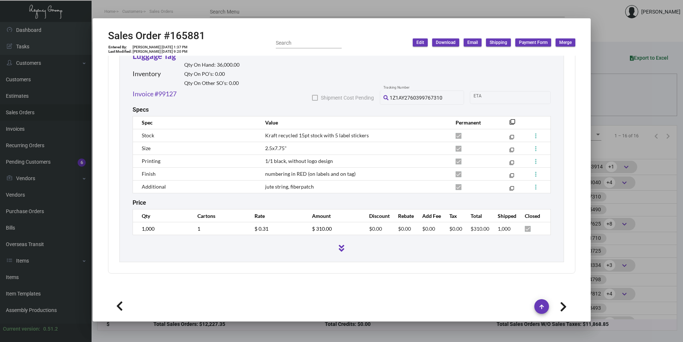
click at [606, 109] on div at bounding box center [341, 171] width 683 height 342
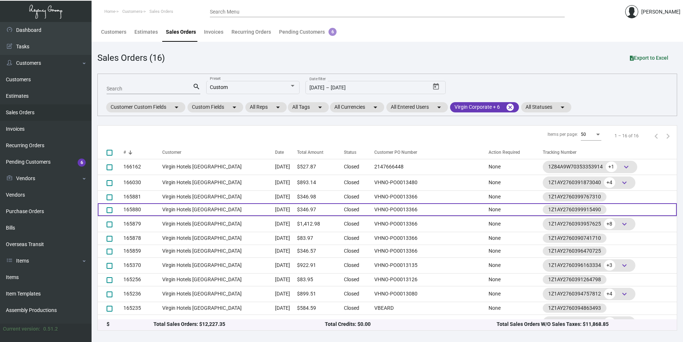
click at [343, 212] on td "$346.97" at bounding box center [320, 209] width 47 height 13
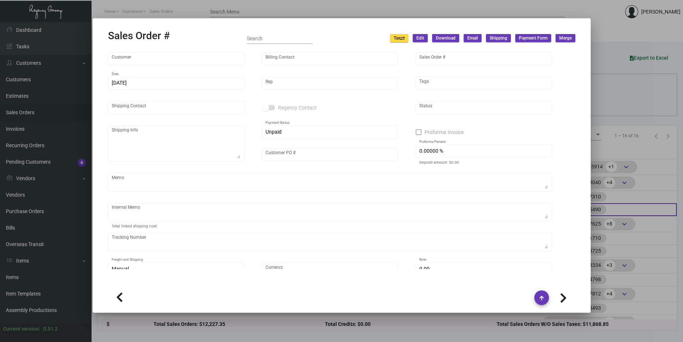
type input "Virgin Hotels New Orleans"
type input "Kelsey James"
type input "165880"
type input "11/25/2024"
type input "Nick Meyers"
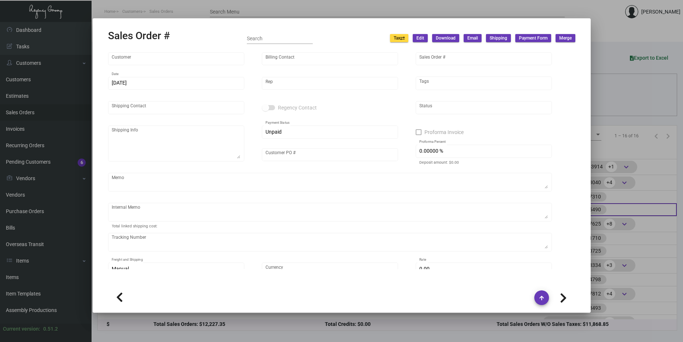
type input "MARIA COSTA"
type textarea "Virgin Hotels New Orleans - MARIA COSTA 550 Baronne Street New Orleans, LA, 701…"
type input "VHNO-PO0013366"
type textarea "9.33"
type input "United States Dollar $"
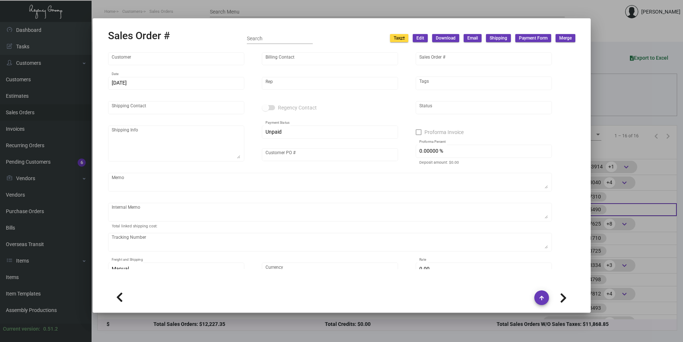
type input "$ 36.97"
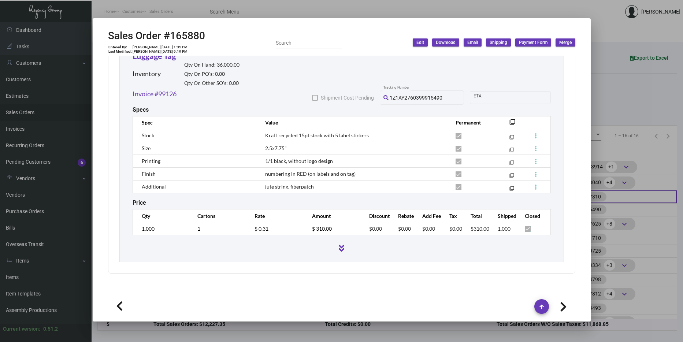
click at [619, 199] on div at bounding box center [341, 171] width 683 height 342
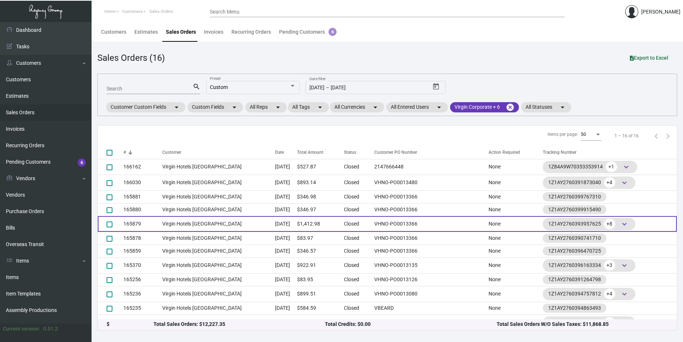
click at [239, 217] on td "Virgin Hotels New Orleans" at bounding box center [218, 224] width 113 height 16
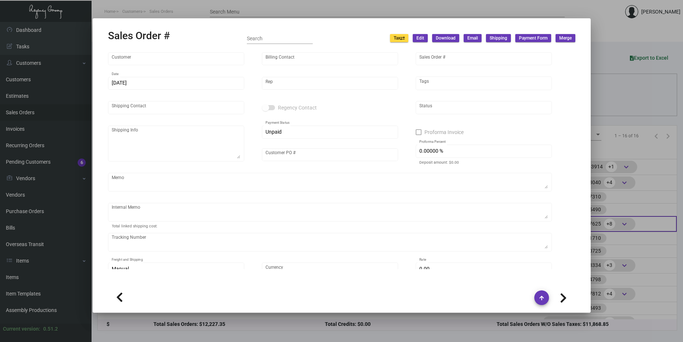
type input "Virgin Hotels New Orleans"
type input "Kelsey James"
type input "165879"
type input "11/25/2024"
type input "Nick Meyers"
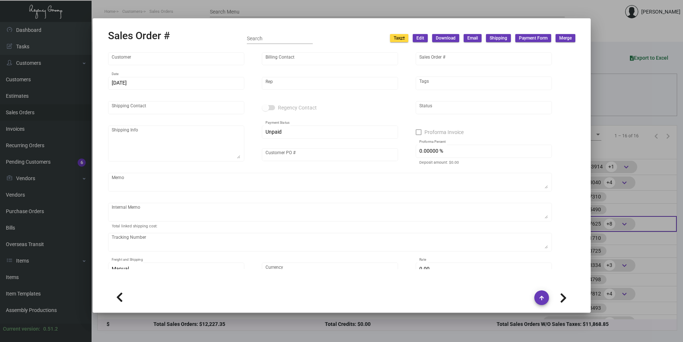
type input "Jesse Carr"
type textarea "Virgin Hotels New Orleans - Jesse Carr 550 Baronne St, New Orleans, LA, 70113 US"
type input "VHNO-PO0013366"
type textarea "88.59"
type input "United States Dollar $"
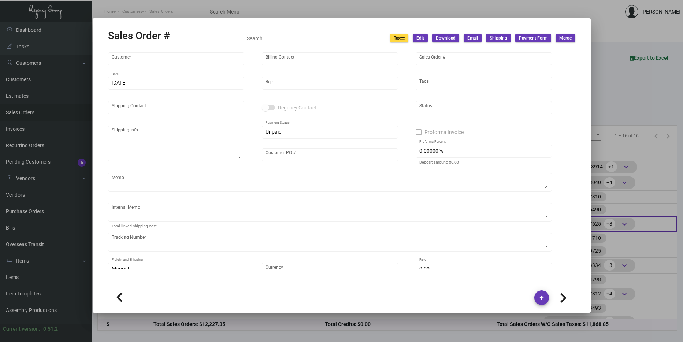
type input "$ 124.98"
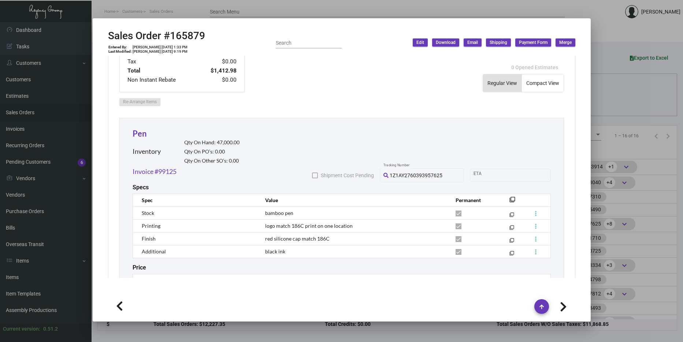
scroll to position [403, 0]
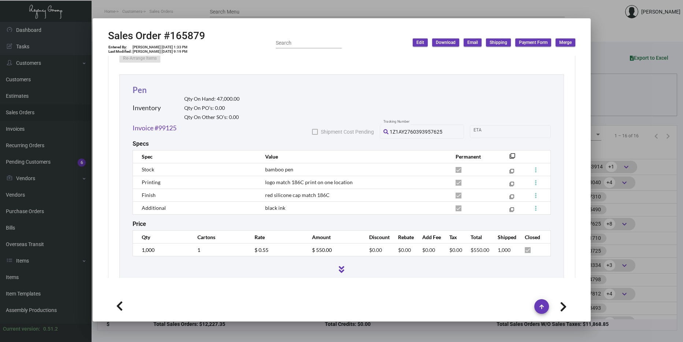
click at [143, 92] on link "Pen" at bounding box center [139, 90] width 14 height 10
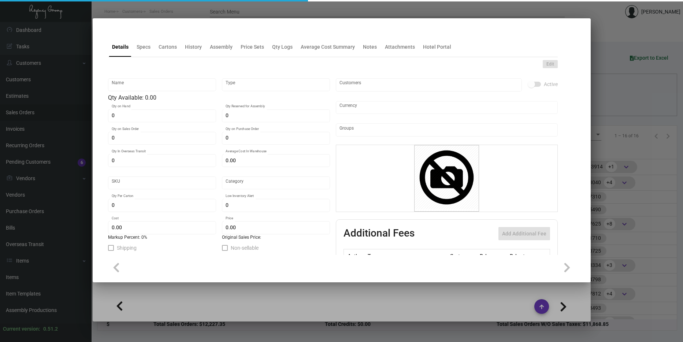
type input "Pen"
type input "Inventory"
type input "47,000"
type input "$ 0.00"
type input "Overseas"
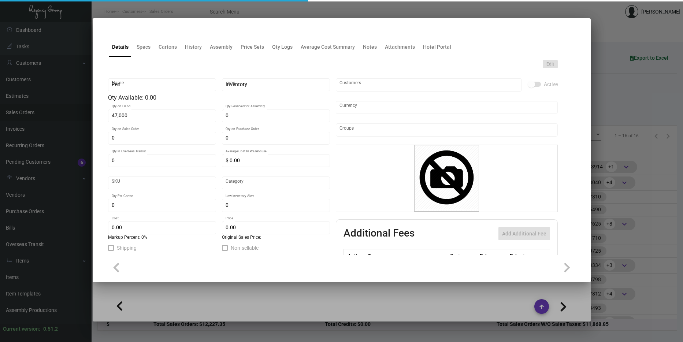
type input "1,000"
type input "$ 0.25"
type input "$ 0.55"
checkbox input "true"
type input "United States Dollar $"
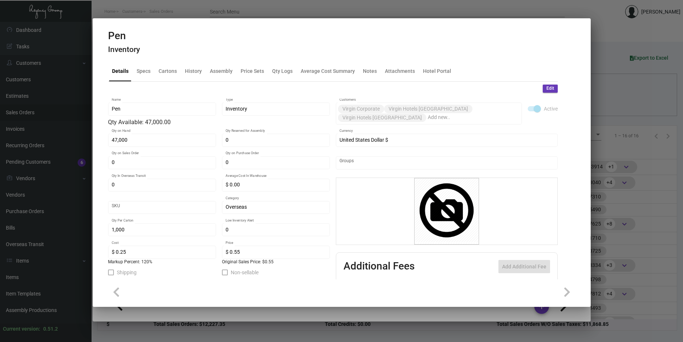
click at [632, 145] on div at bounding box center [341, 171] width 683 height 342
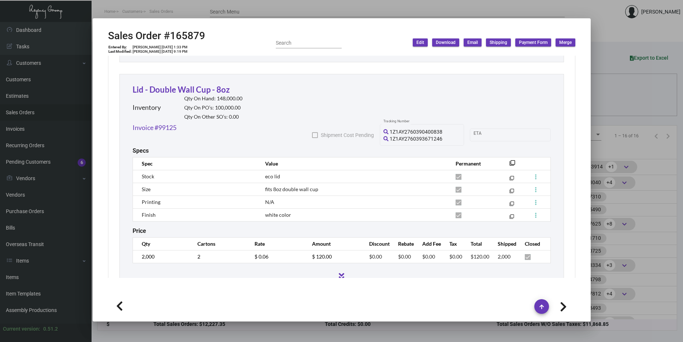
scroll to position [623, 0]
click at [206, 88] on link "Lid - Double Wall Cup - 8oz" at bounding box center [180, 90] width 97 height 10
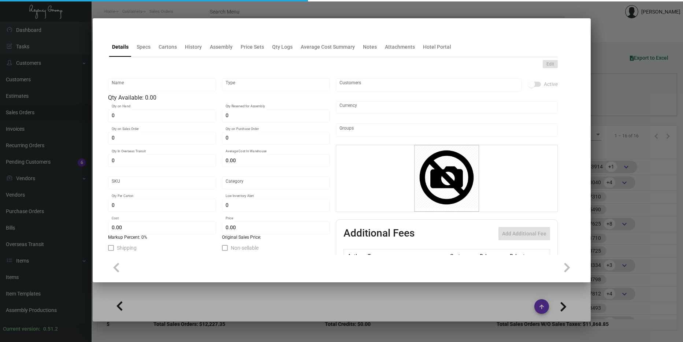
type input "Lid - Double Wall Cup - 8oz"
type input "Inventory"
type input "148,000"
type input "100,000"
type input "$ 0.013"
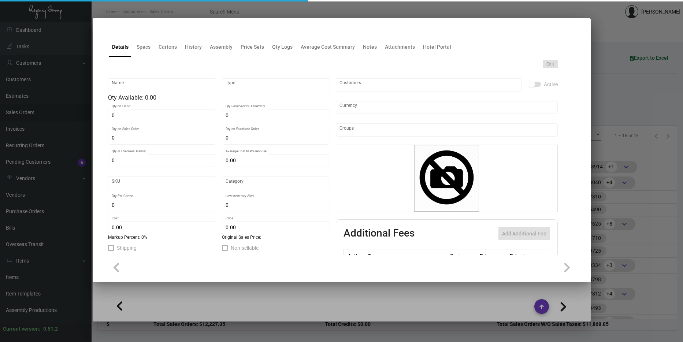
type input "Overseas"
type input "1,000"
type input "$ 0.013"
type input "$ 0.06"
checkbox input "true"
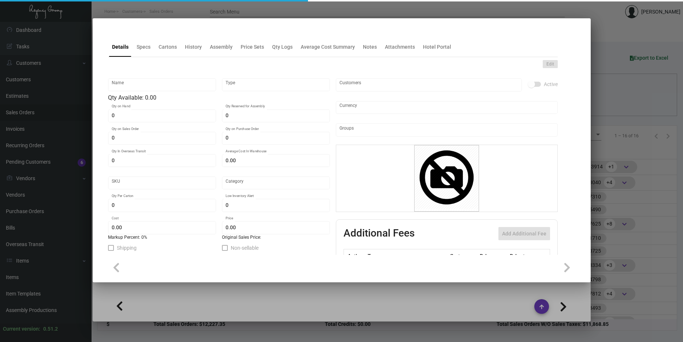
type input "United States Dollar $"
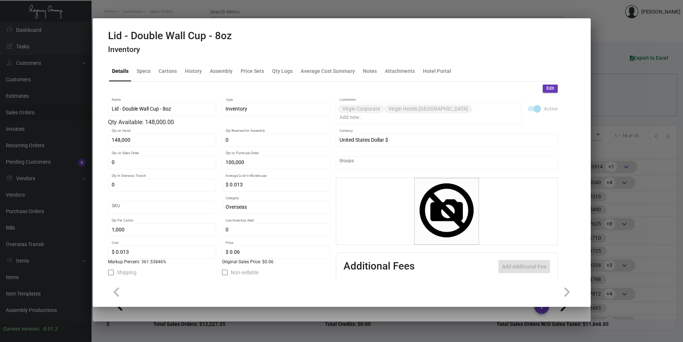
click at [639, 172] on div at bounding box center [341, 171] width 683 height 342
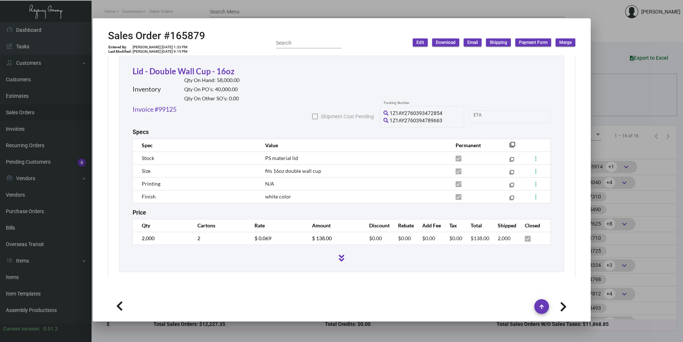
scroll to position [870, 0]
click at [195, 71] on link "Lid - Double Wall Cup - 16oz" at bounding box center [183, 71] width 102 height 10
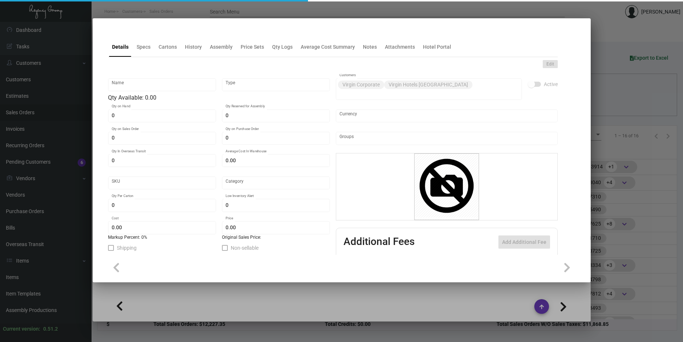
type input "Lid - Double Wall Cup - 16oz"
type input "Inventory"
type input "58,000"
type input "40,000"
type input "$ 0.014"
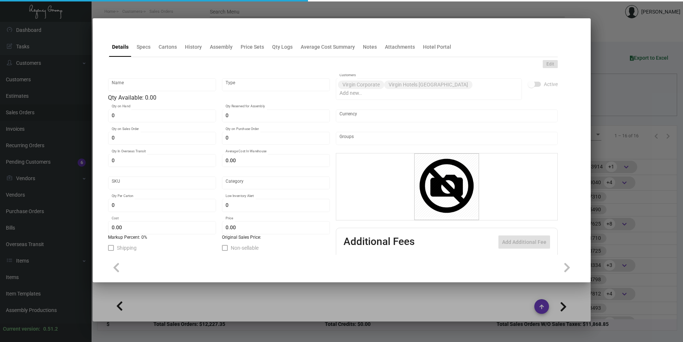
type input "Overseas"
type input "1,000"
type input "$ 0.014"
type input "$ 0.069"
checkbox input "true"
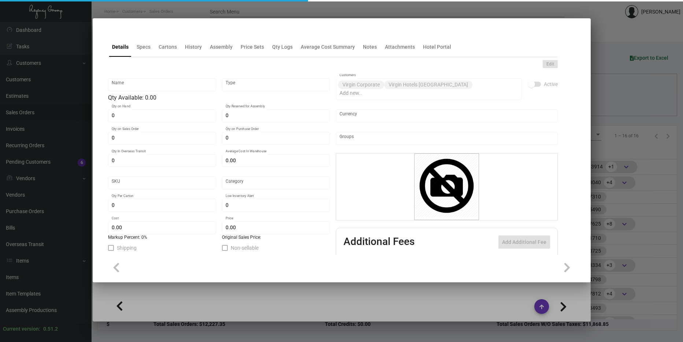
type input "United States Dollar $"
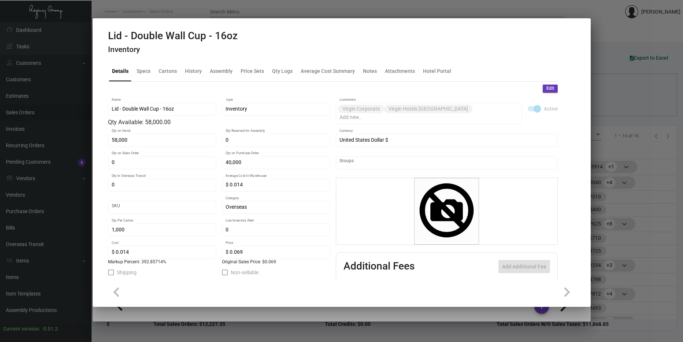
click at [642, 123] on div at bounding box center [341, 171] width 683 height 342
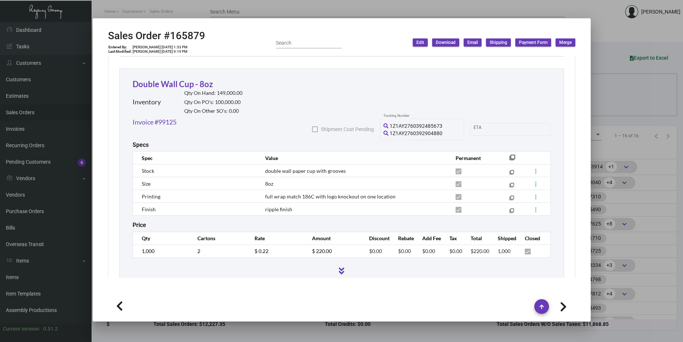
scroll to position [1080, 0]
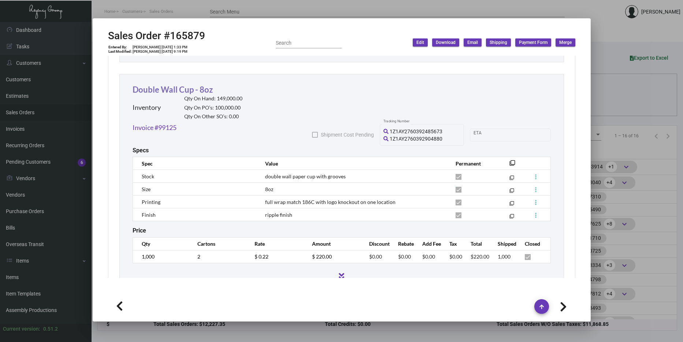
click at [171, 85] on link "Double Wall Cup - 8oz" at bounding box center [172, 90] width 80 height 10
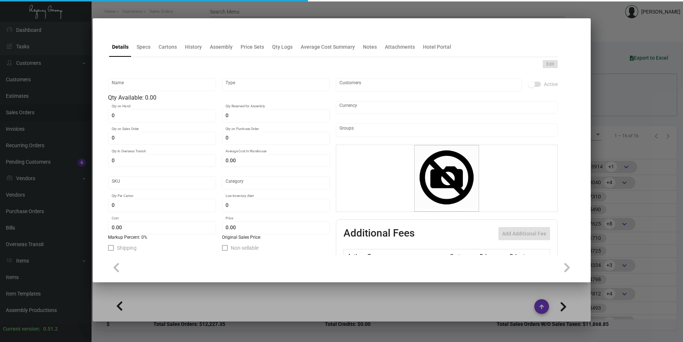
type input "Double Wall Cup - 8oz"
type input "Inventory"
type input "149,000"
type input "100,000"
type input "$ 0.037"
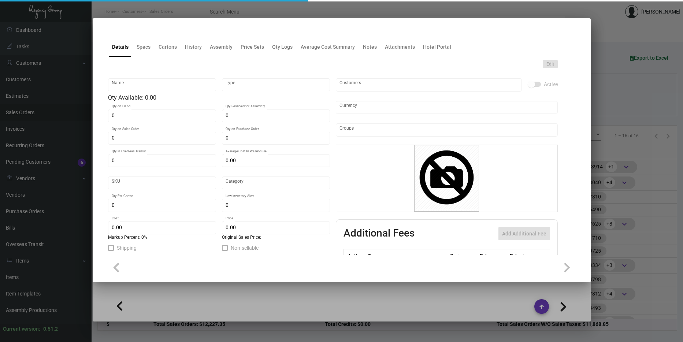
type input "Overseas"
type input "500"
type input "$ 0.037"
type input "$ 0.22"
checkbox input "true"
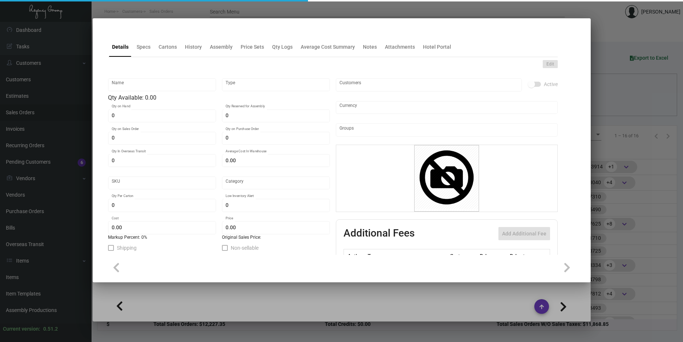
type input "United States Dollar $"
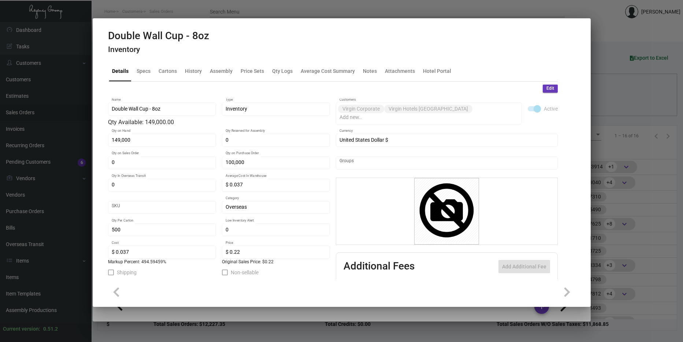
click at [623, 171] on div at bounding box center [341, 171] width 683 height 342
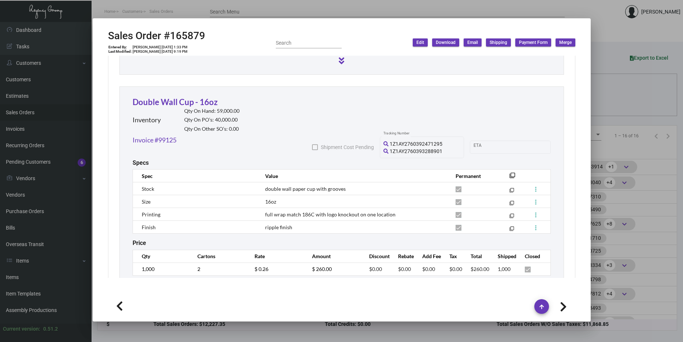
scroll to position [1296, 0]
click at [191, 101] on link "Double Wall Cup - 16oz" at bounding box center [174, 101] width 85 height 10
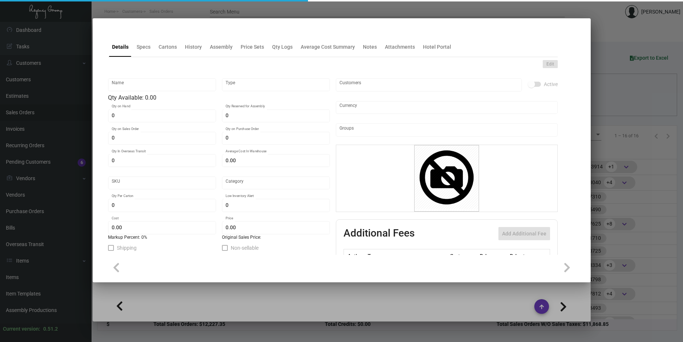
type input "Double Wall Cup - 16oz"
type input "Inventory"
type input "59,000"
type input "40,000"
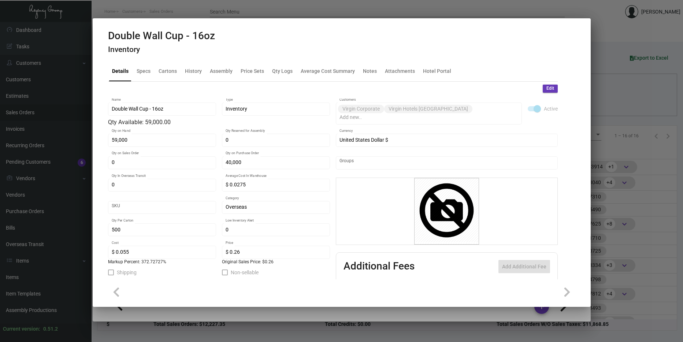
click at [624, 108] on div at bounding box center [341, 171] width 683 height 342
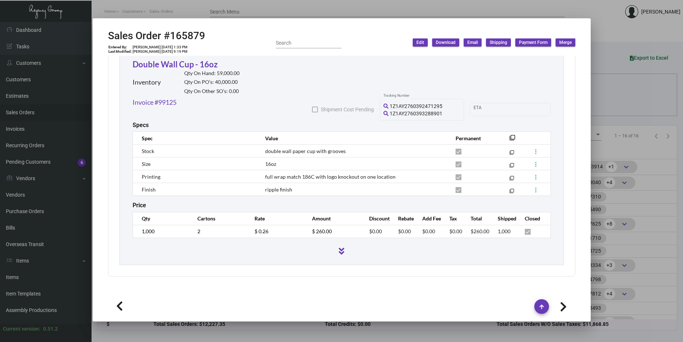
scroll to position [1336, 0]
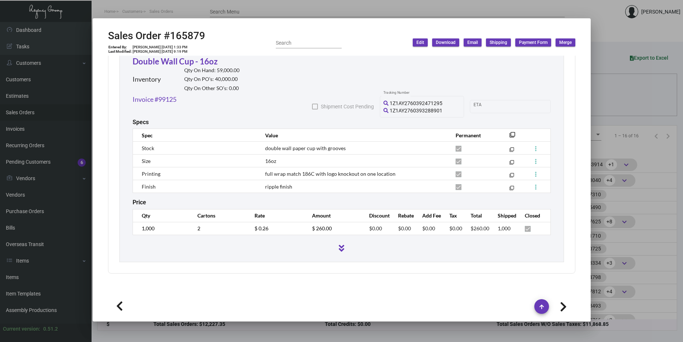
click at [616, 177] on div at bounding box center [341, 171] width 683 height 342
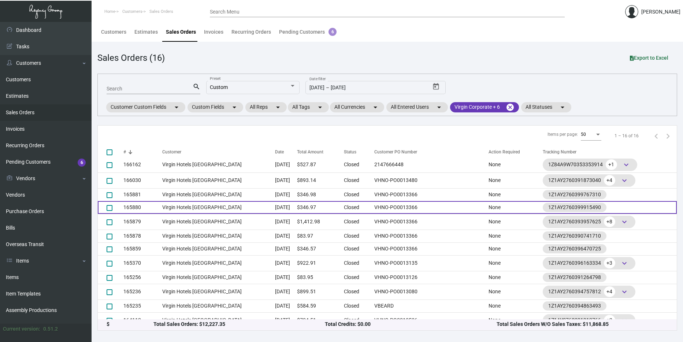
scroll to position [0, 0]
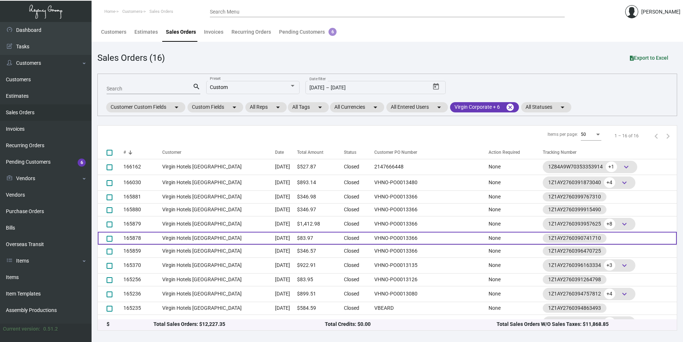
click at [252, 240] on td "Virgin Hotels New Orleans" at bounding box center [218, 238] width 113 height 13
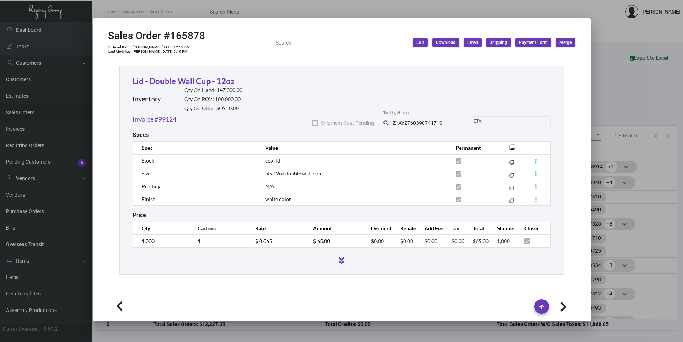
scroll to position [410, 0]
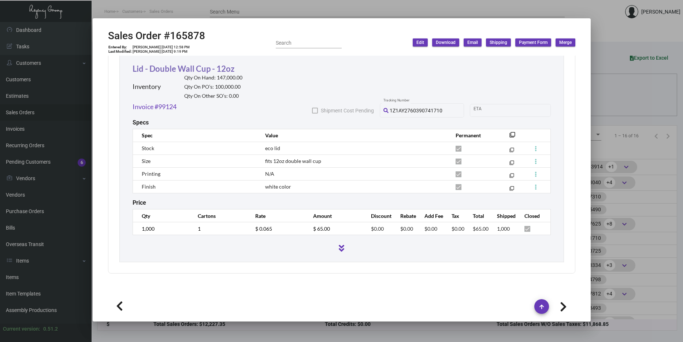
click at [201, 69] on link "Lid - Double Wall Cup - 12oz" at bounding box center [183, 69] width 102 height 10
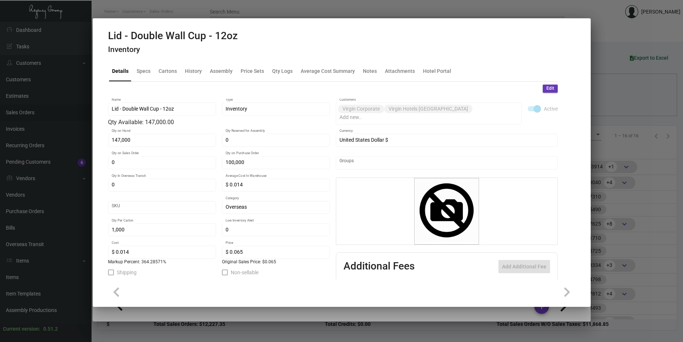
click at [618, 194] on div at bounding box center [341, 171] width 683 height 342
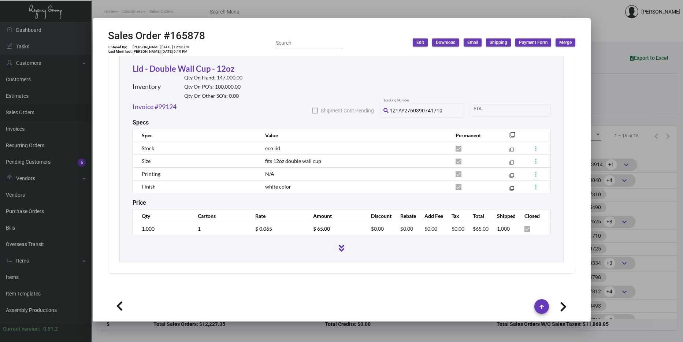
click at [616, 189] on div at bounding box center [341, 171] width 683 height 342
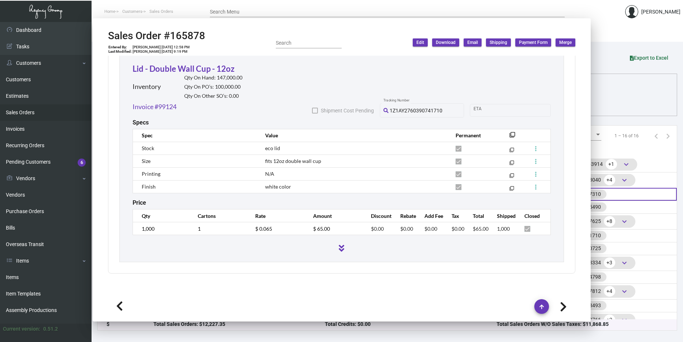
scroll to position [3, 0]
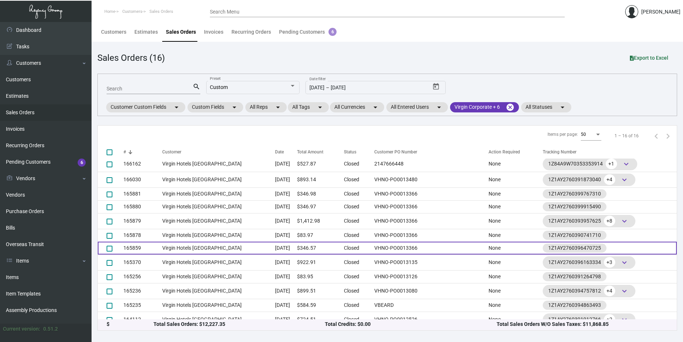
click at [197, 247] on td "Virgin Hotels New Orleans" at bounding box center [218, 248] width 113 height 13
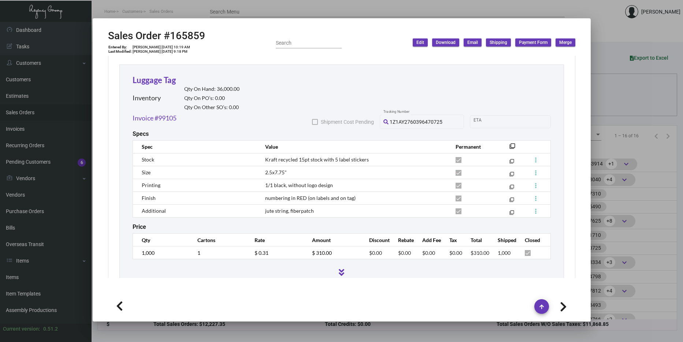
scroll to position [386, 0]
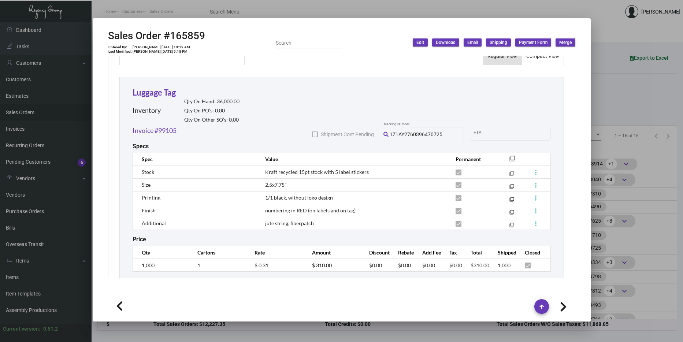
click at [173, 99] on div "Inventory Qty On Hand: 36,000.00 Qty On PO’s: 0.00 Qty On Other SO’s: 0.00" at bounding box center [185, 111] width 107 height 27
click at [168, 92] on link "Luggage Tag" at bounding box center [153, 92] width 43 height 10
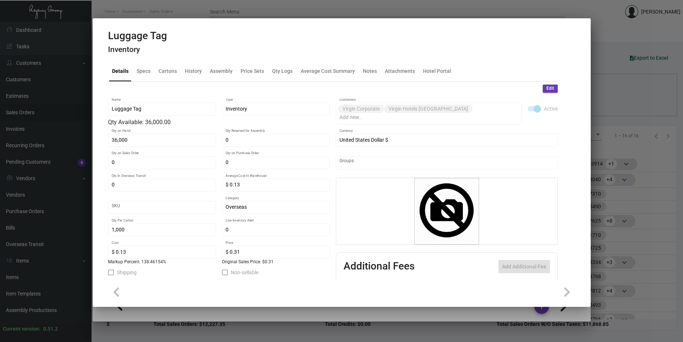
click at [634, 196] on div at bounding box center [341, 171] width 683 height 342
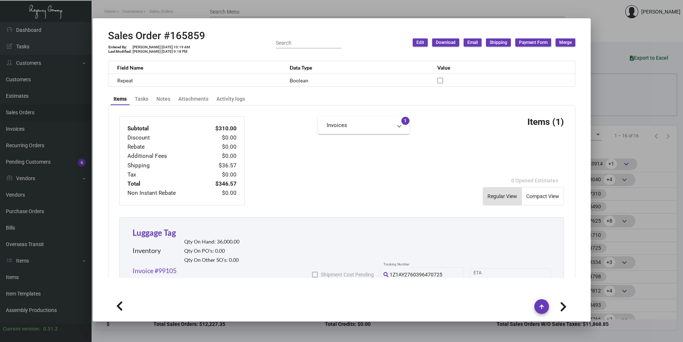
scroll to position [244, 0]
click at [647, 151] on div at bounding box center [341, 171] width 683 height 342
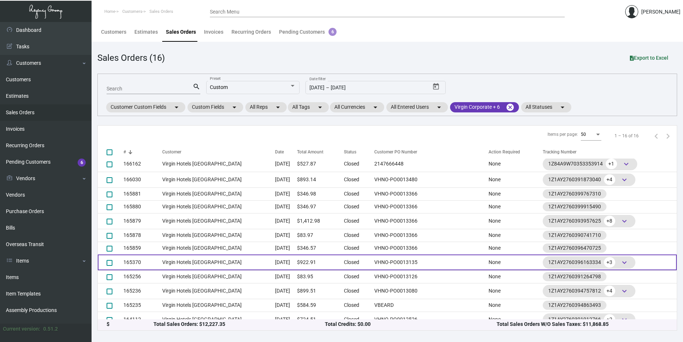
click at [216, 254] on td "Virgin Hotels New Orleans" at bounding box center [218, 262] width 113 height 16
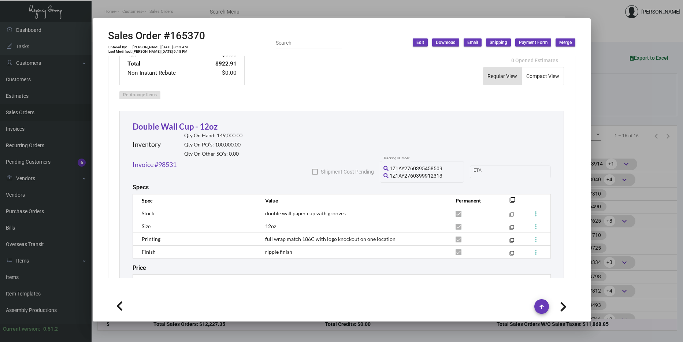
scroll to position [403, 0]
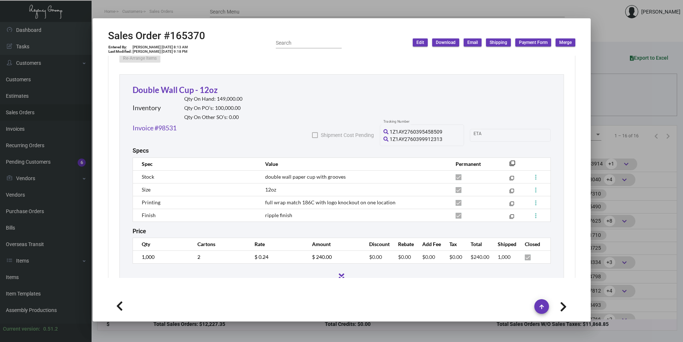
click at [182, 82] on div "Double Wall Cup - 12oz Inventory Qty On Hand: 149,000.00 Qty On PO’s: 100,000.0…" at bounding box center [341, 182] width 444 height 216
click at [186, 87] on link "Double Wall Cup - 12oz" at bounding box center [174, 90] width 85 height 10
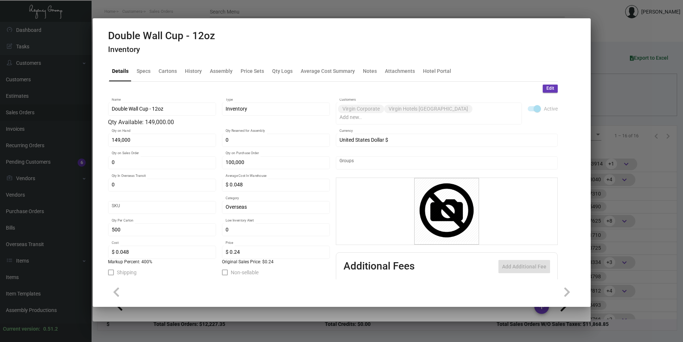
click at [636, 176] on div at bounding box center [341, 171] width 683 height 342
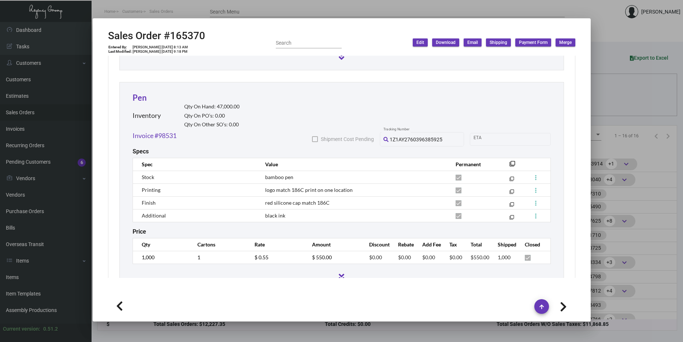
scroll to position [623, 0]
click at [134, 104] on div "Inventory Qty On Hand: 47,000.00 Qty On PO’s: 0.00 Qty On Other SO’s: 0.00" at bounding box center [185, 117] width 107 height 27
click at [141, 99] on link "Pen" at bounding box center [139, 98] width 14 height 10
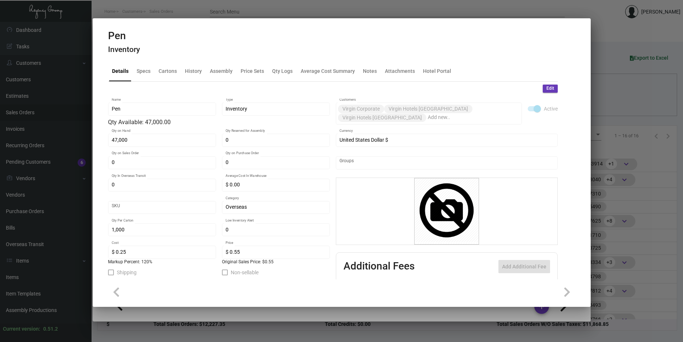
click at [630, 160] on div at bounding box center [341, 171] width 683 height 342
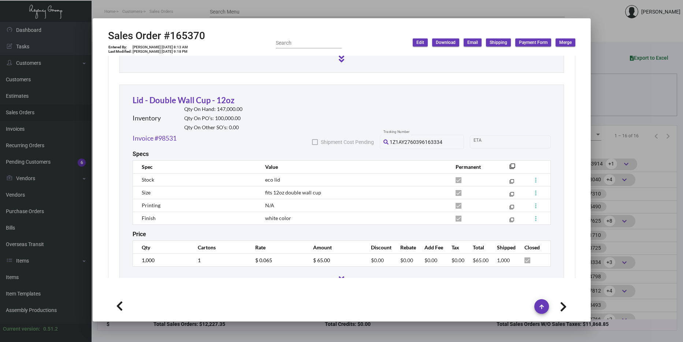
scroll to position [841, 0]
click at [192, 98] on link "Lid - Double Wall Cup - 12oz" at bounding box center [183, 100] width 102 height 10
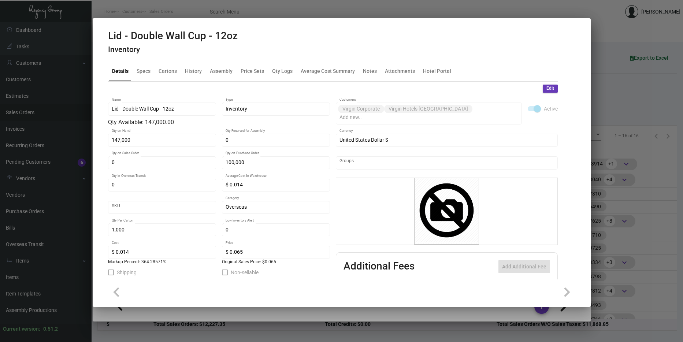
click at [612, 180] on div at bounding box center [341, 171] width 683 height 342
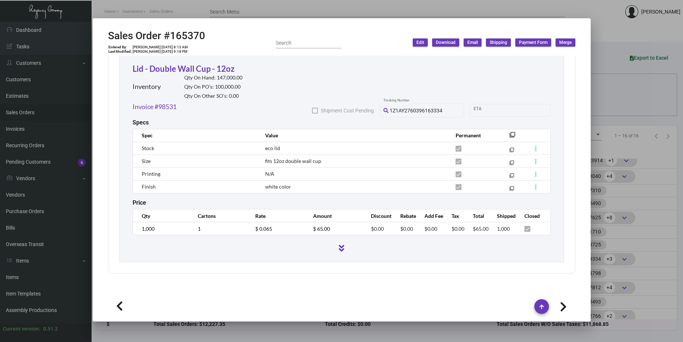
scroll to position [7, 0]
drag, startPoint x: 634, startPoint y: 170, endPoint x: 631, endPoint y: 173, distance: 4.7
click at [634, 171] on div at bounding box center [341, 171] width 683 height 342
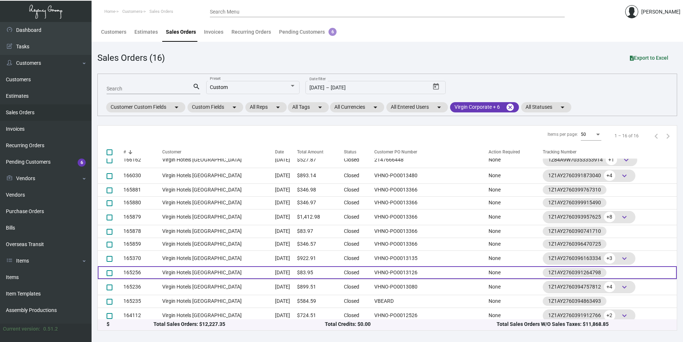
click at [245, 269] on td "Virgin Hotels New Orleans" at bounding box center [218, 272] width 113 height 13
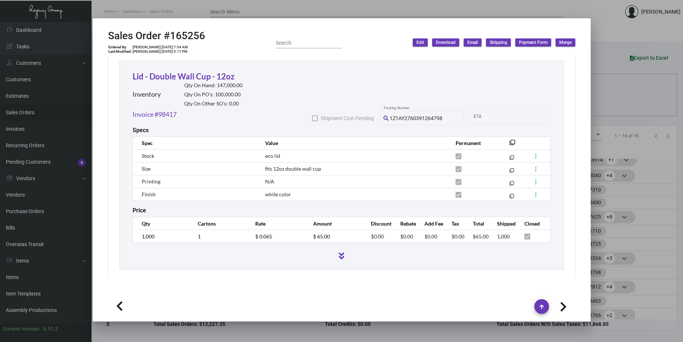
scroll to position [403, 0]
click at [191, 74] on link "Lid - Double Wall Cup - 12oz" at bounding box center [183, 76] width 102 height 10
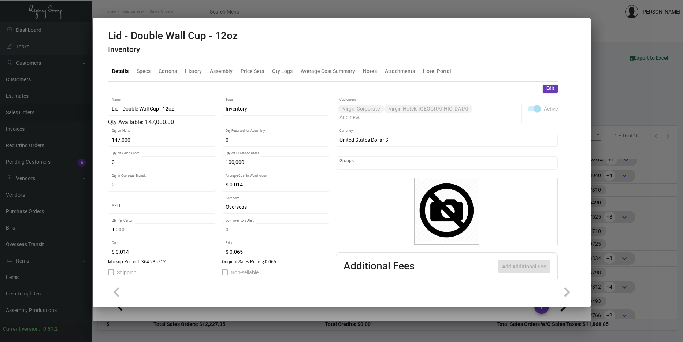
click at [616, 173] on div at bounding box center [341, 171] width 683 height 342
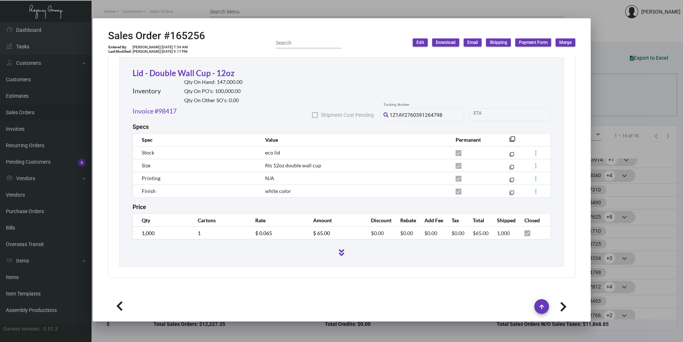
scroll to position [410, 0]
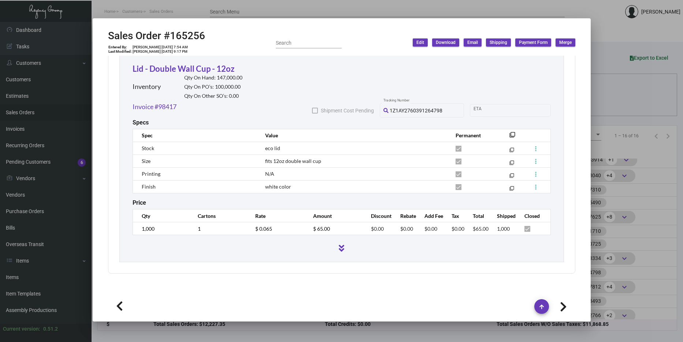
click at [647, 132] on div at bounding box center [341, 171] width 683 height 342
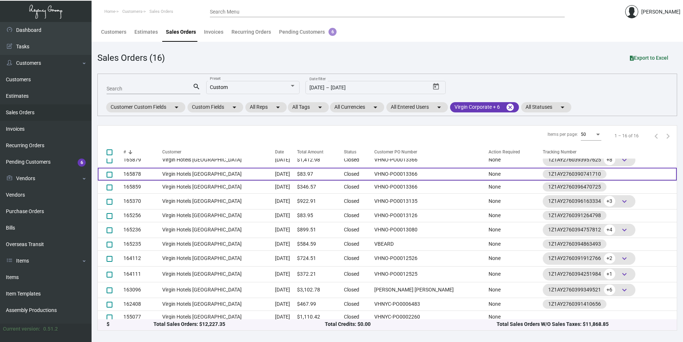
scroll to position [68, 0]
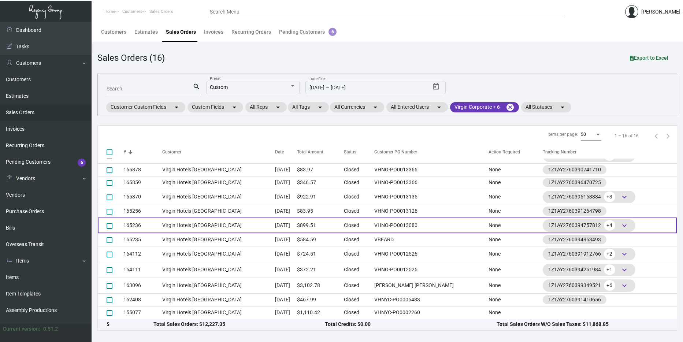
click at [187, 220] on td "Virgin Hotels New Orleans" at bounding box center [218, 225] width 113 height 16
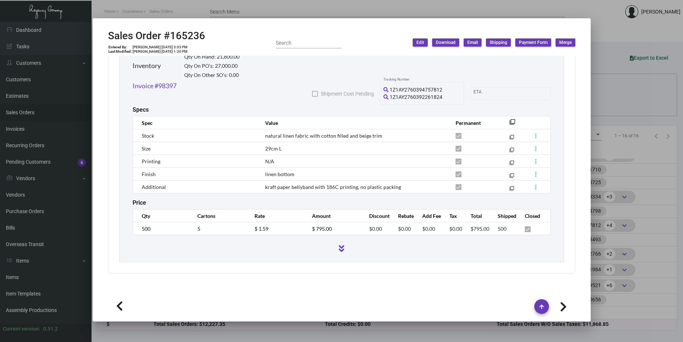
scroll to position [394, 0]
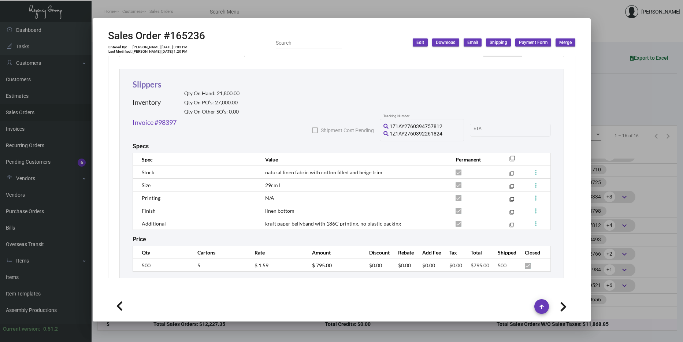
click at [147, 81] on link "Slippers" at bounding box center [146, 84] width 29 height 10
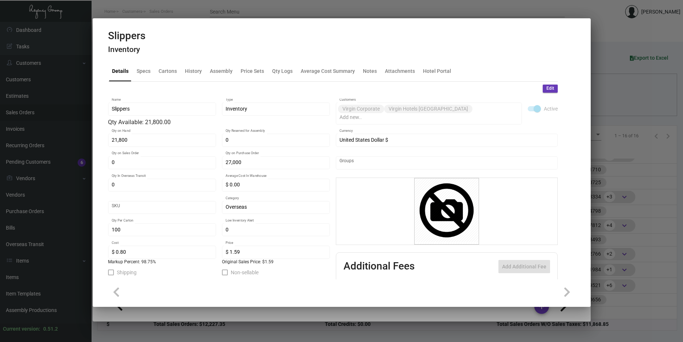
click at [628, 181] on div at bounding box center [341, 171] width 683 height 342
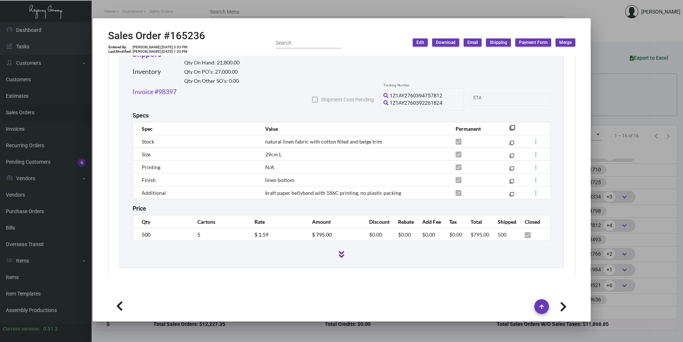
scroll to position [431, 0]
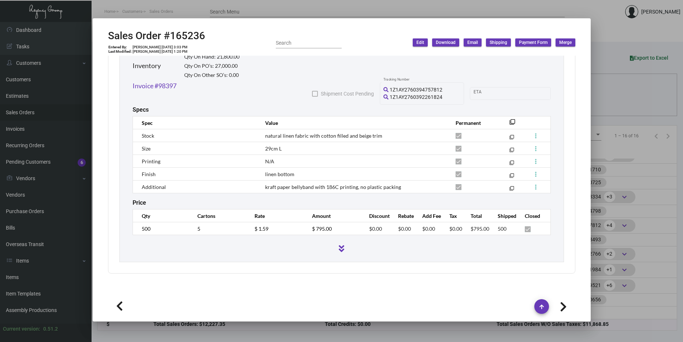
click at [612, 148] on div at bounding box center [341, 171] width 683 height 342
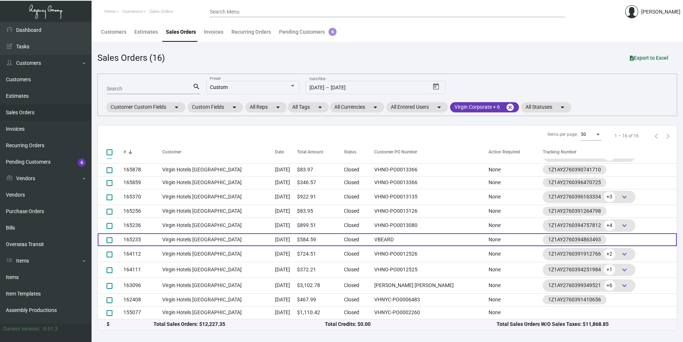
click at [249, 240] on td "Virgin Hotels Nashville" at bounding box center [218, 239] width 113 height 13
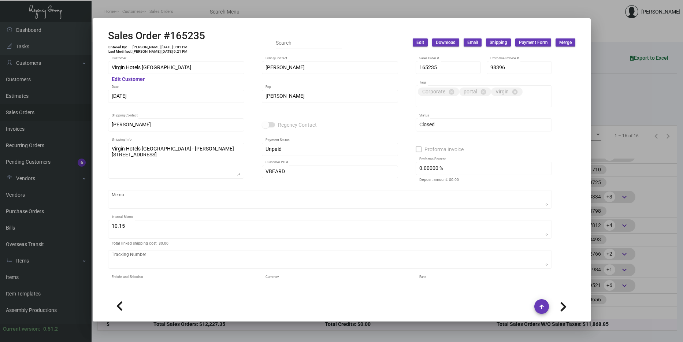
click at [592, 173] on div at bounding box center [341, 171] width 683 height 342
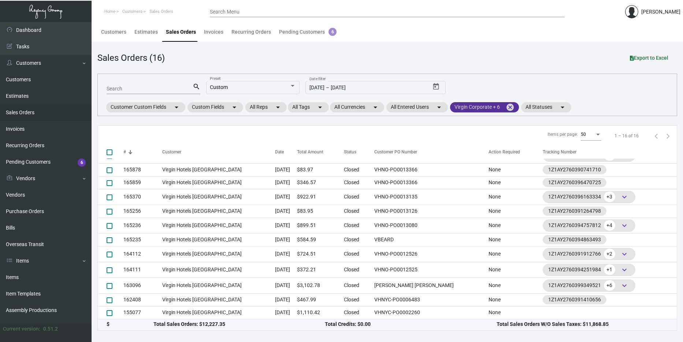
click at [489, 106] on mat-chip "Virgin Corporate + 6 cancel" at bounding box center [484, 107] width 69 height 10
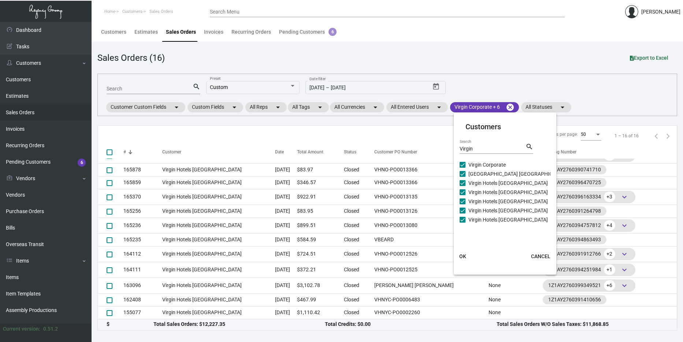
click at [491, 201] on span "Virgin Hotels Nashville" at bounding box center [507, 201] width 79 height 9
click at [462, 204] on input "Virgin Hotels Nashville" at bounding box center [462, 204] width 0 height 0
click at [463, 256] on span "OK" at bounding box center [462, 256] width 7 height 6
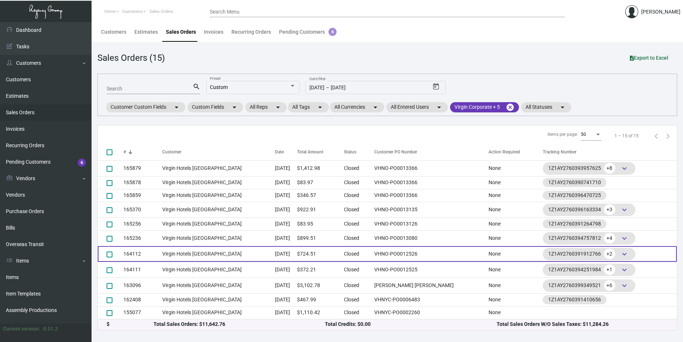
click at [389, 251] on td "VHNO-PO0012526" at bounding box center [429, 254] width 118 height 16
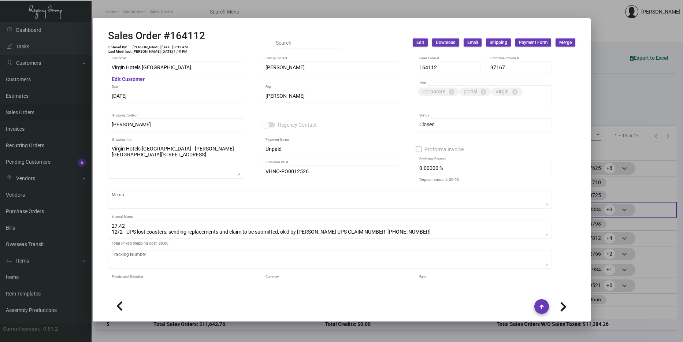
click at [651, 216] on div at bounding box center [341, 171] width 683 height 342
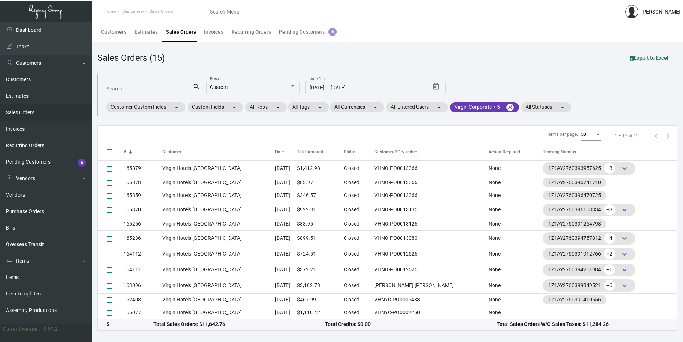
click at [479, 114] on div "Search search Custom Preset 1/1/2024 1/1/2024 – 10/6/2025 Date filter Customer …" at bounding box center [386, 95] width 579 height 42
click at [479, 113] on div "Customer Custom Fields arrow_drop_down Custom Fields arrow_drop_down All Reps a…" at bounding box center [338, 107] width 467 height 12
click at [482, 110] on mat-chip "Virgin Corporate + 5 cancel" at bounding box center [484, 107] width 69 height 10
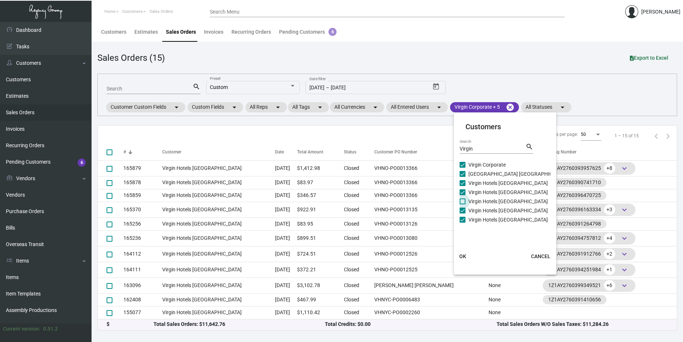
click at [482, 201] on span "Virgin Hotels Nashville" at bounding box center [507, 201] width 79 height 9
click at [462, 204] on input "Virgin Hotels Nashville" at bounding box center [462, 204] width 0 height 0
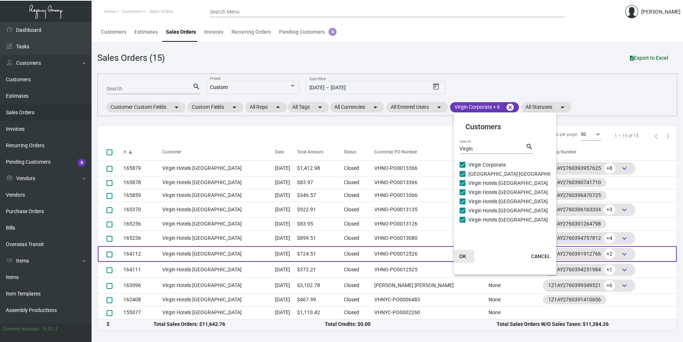
click at [460, 252] on button "OK" at bounding box center [462, 256] width 23 height 13
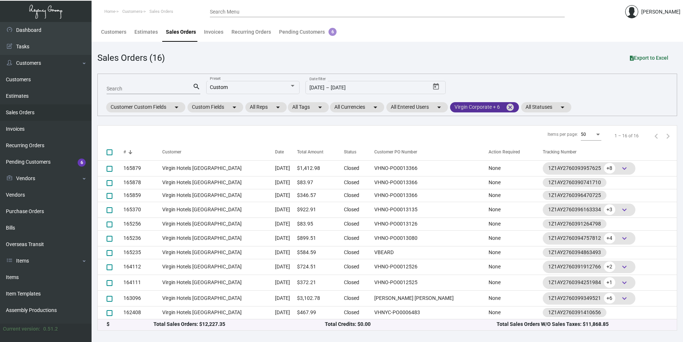
scroll to position [68, 0]
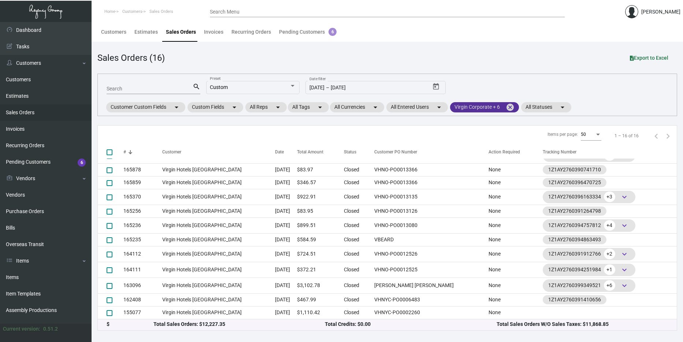
click at [488, 107] on mat-chip "Virgin Corporate + 6 cancel" at bounding box center [484, 107] width 69 height 10
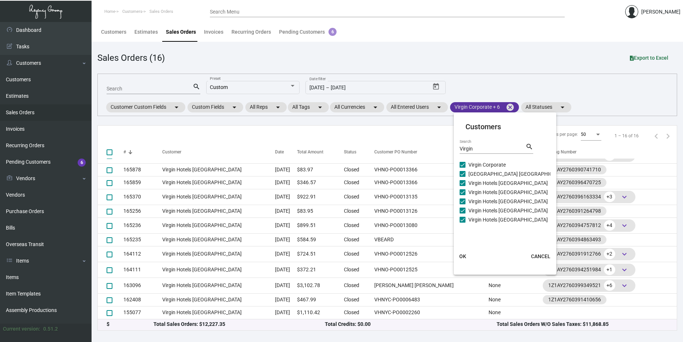
click at [488, 107] on div at bounding box center [341, 171] width 683 height 342
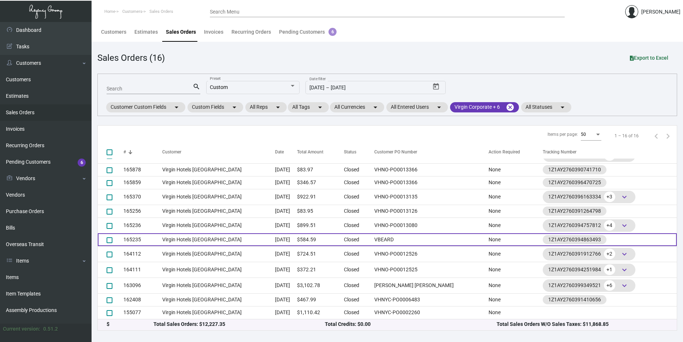
click at [237, 235] on td "Virgin Hotels Nashville" at bounding box center [218, 239] width 113 height 13
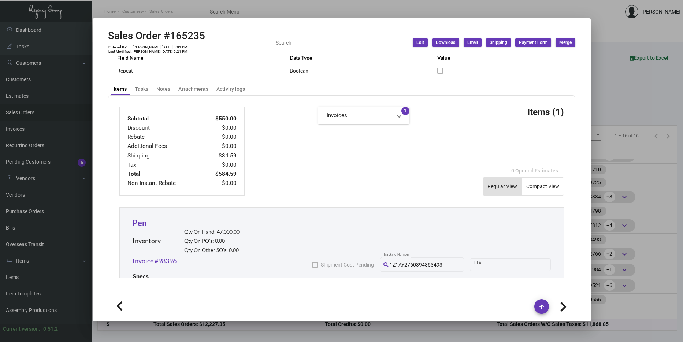
scroll to position [256, 0]
click at [656, 141] on div at bounding box center [341, 171] width 683 height 342
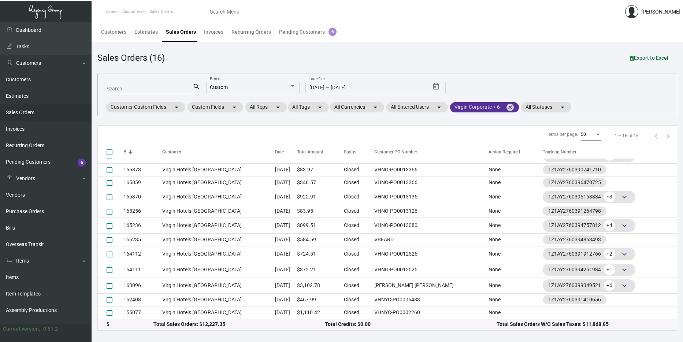
click at [481, 103] on mat-chip "Virgin Corporate + 6 cancel" at bounding box center [484, 107] width 69 height 10
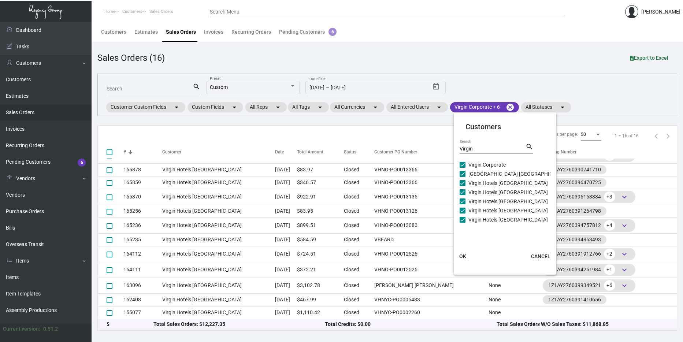
click at [471, 201] on span "Virgin Hotels Nashville" at bounding box center [507, 201] width 79 height 9
click at [462, 204] on input "Virgin Hotels Nashville" at bounding box center [462, 204] width 0 height 0
click at [463, 255] on span "OK" at bounding box center [462, 256] width 7 height 6
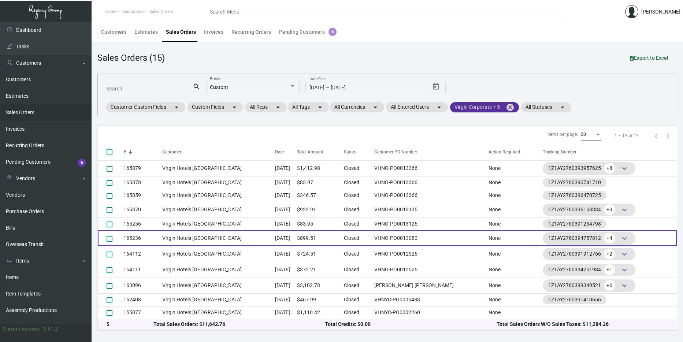
scroll to position [56, 0]
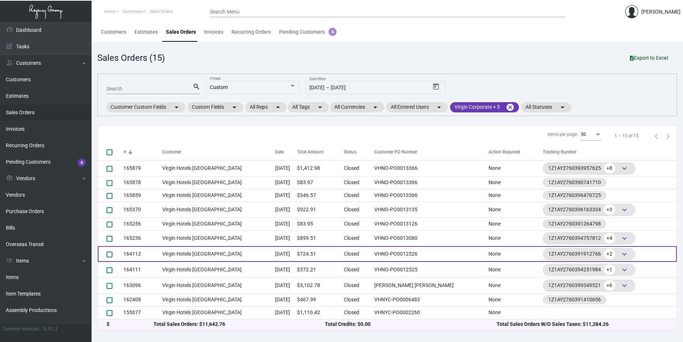
click at [344, 255] on td "$724.51" at bounding box center [320, 254] width 47 height 16
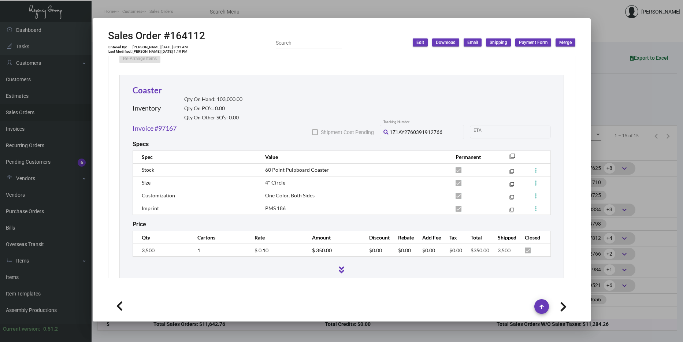
scroll to position [403, 0]
click at [148, 85] on link "Coaster" at bounding box center [146, 90] width 29 height 10
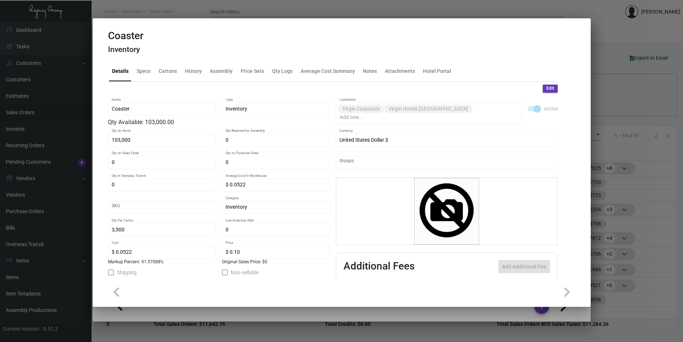
click at [608, 212] on div at bounding box center [341, 171] width 683 height 342
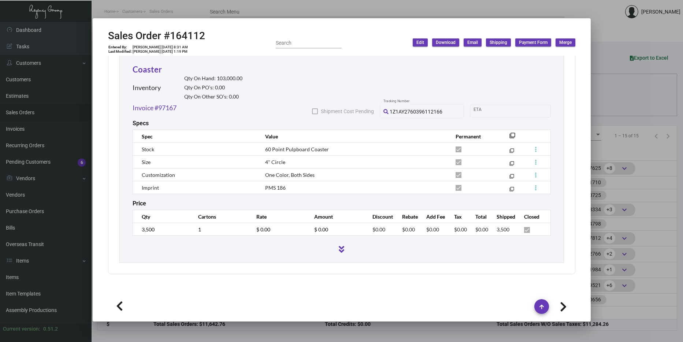
scroll to position [878, 0]
click at [635, 166] on div at bounding box center [341, 171] width 683 height 342
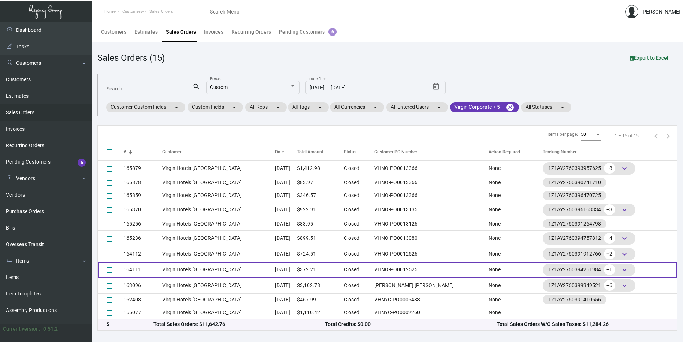
click at [429, 265] on td "VHNO-PO0012525" at bounding box center [429, 270] width 118 height 16
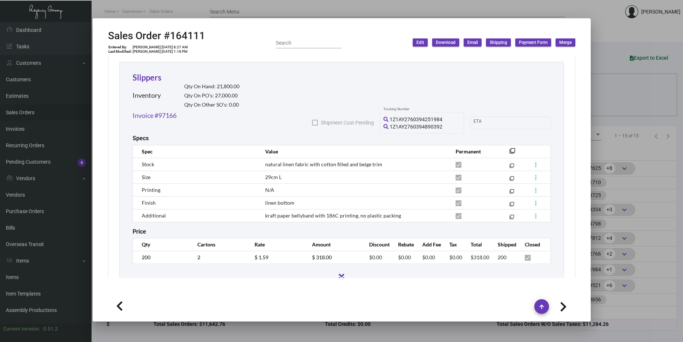
scroll to position [403, 0]
click at [152, 77] on link "Slippers" at bounding box center [146, 76] width 29 height 10
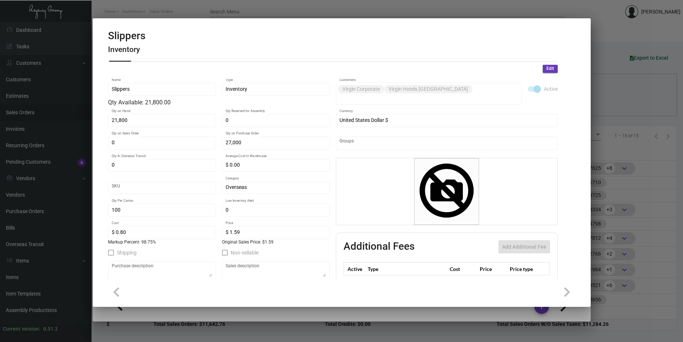
scroll to position [0, 0]
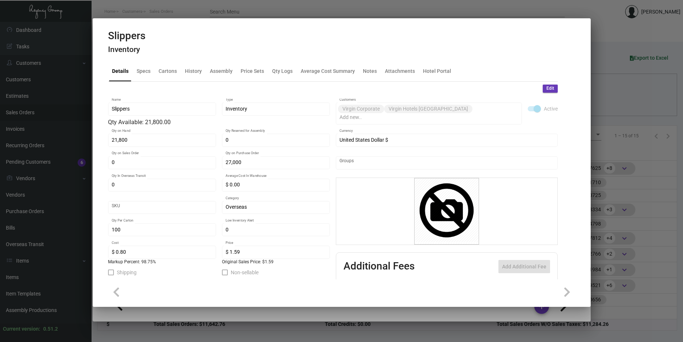
click at [616, 149] on div at bounding box center [341, 171] width 683 height 342
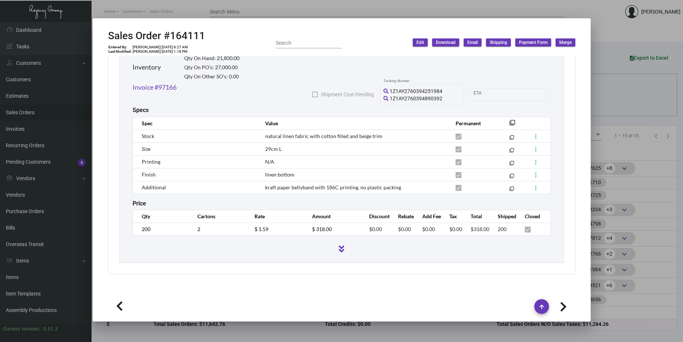
scroll to position [430, 0]
click at [646, 126] on div at bounding box center [341, 171] width 683 height 342
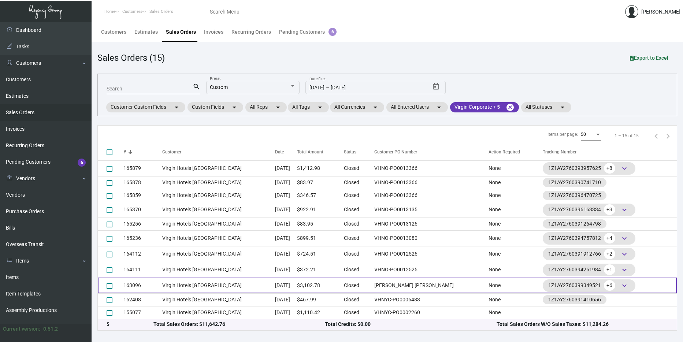
click at [290, 290] on td "[DATE]" at bounding box center [286, 285] width 22 height 16
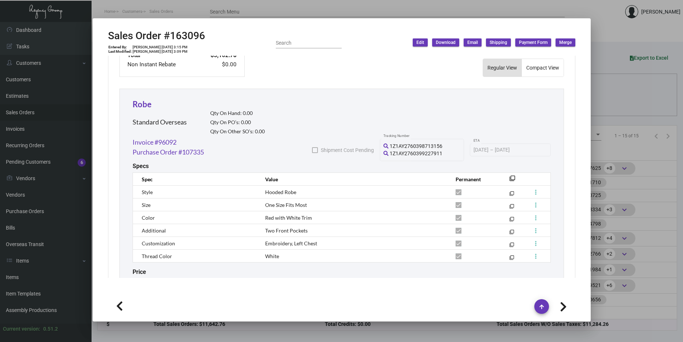
scroll to position [403, 0]
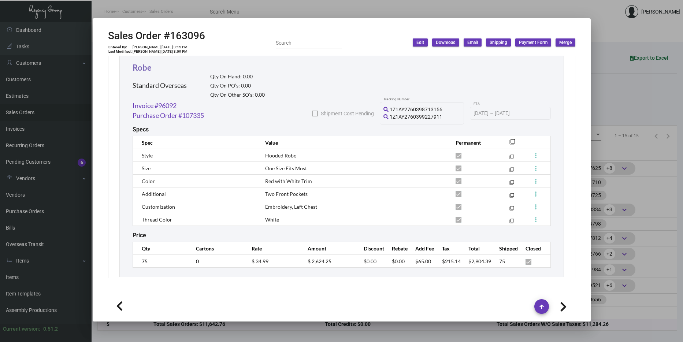
click at [134, 67] on link "Robe" at bounding box center [141, 68] width 19 height 10
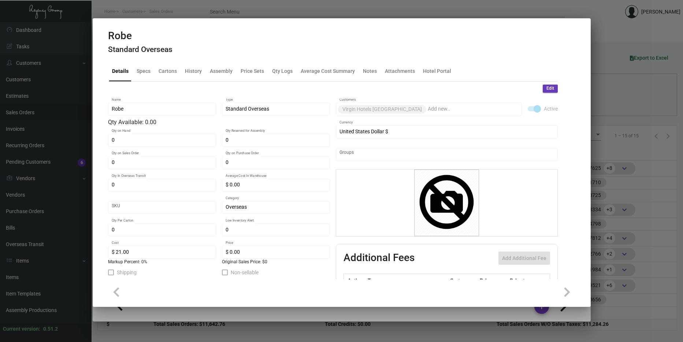
click at [631, 220] on div at bounding box center [341, 171] width 683 height 342
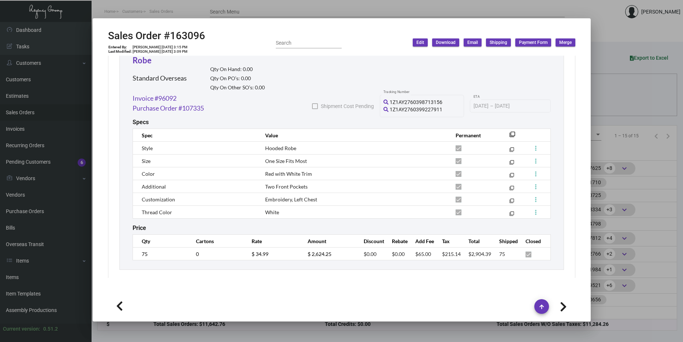
scroll to position [418, 0]
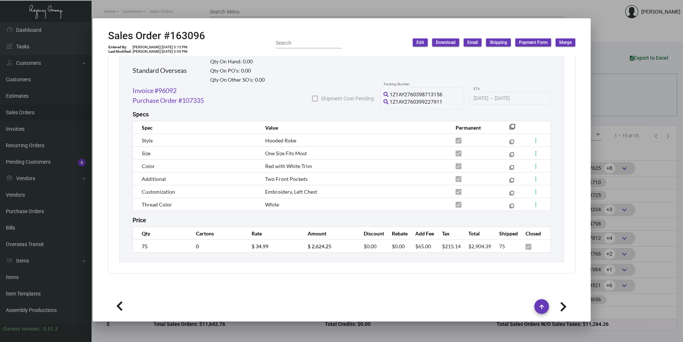
click at [608, 205] on div at bounding box center [341, 171] width 683 height 342
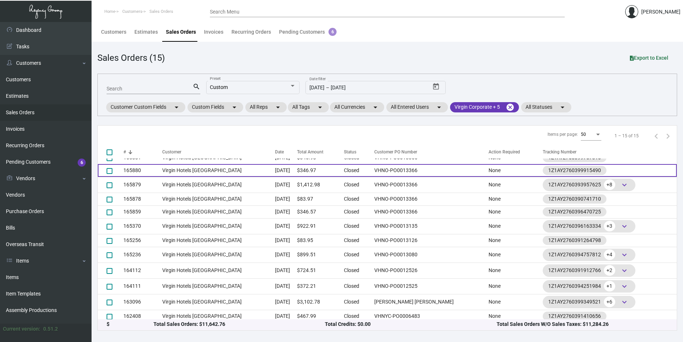
scroll to position [56, 0]
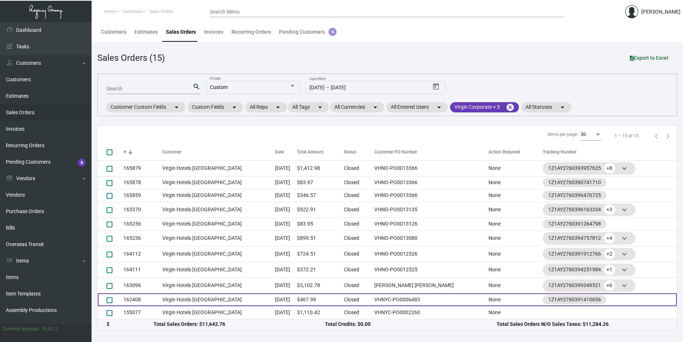
click at [275, 295] on td "Aug 23, 2024" at bounding box center [286, 299] width 22 height 13
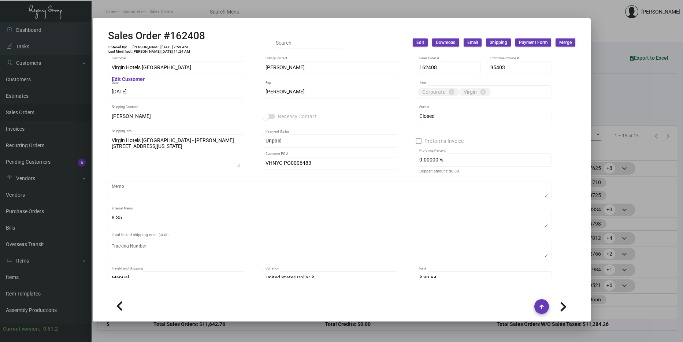
click at [602, 228] on div at bounding box center [341, 171] width 683 height 342
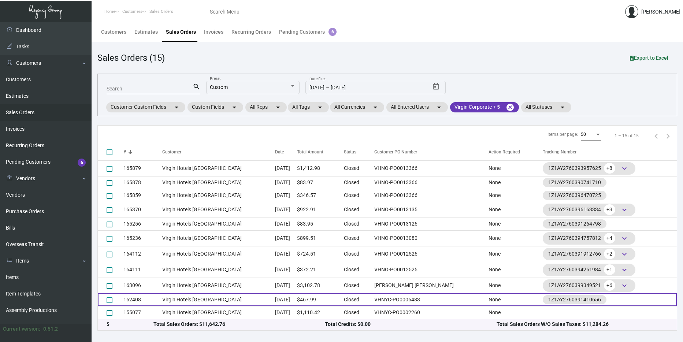
click at [288, 294] on td "Aug 23, 2024" at bounding box center [286, 299] width 22 height 13
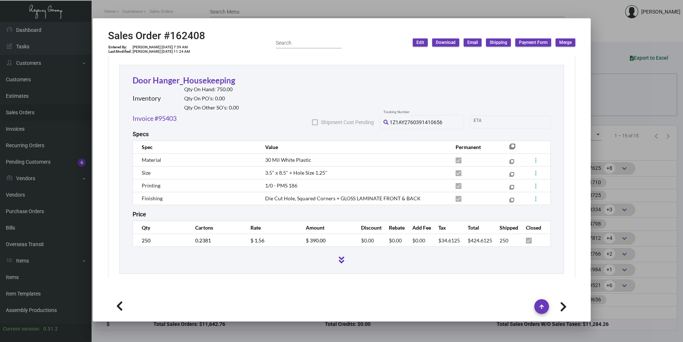
scroll to position [403, 0]
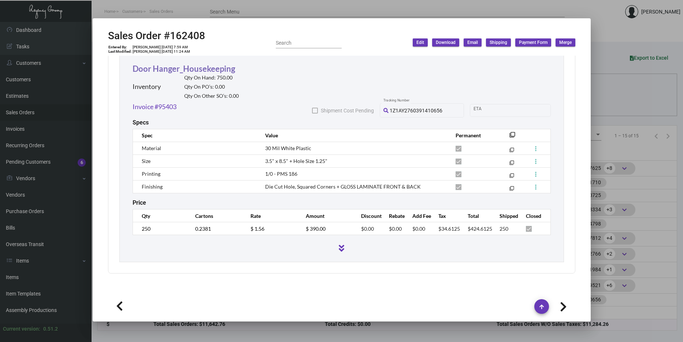
click at [189, 69] on link "Door Hanger_Housekeeping" at bounding box center [183, 69] width 102 height 10
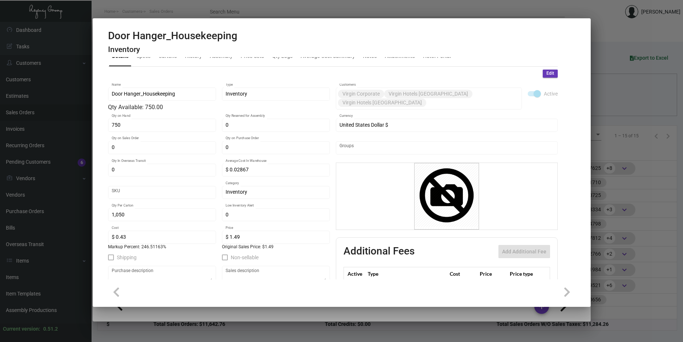
scroll to position [0, 0]
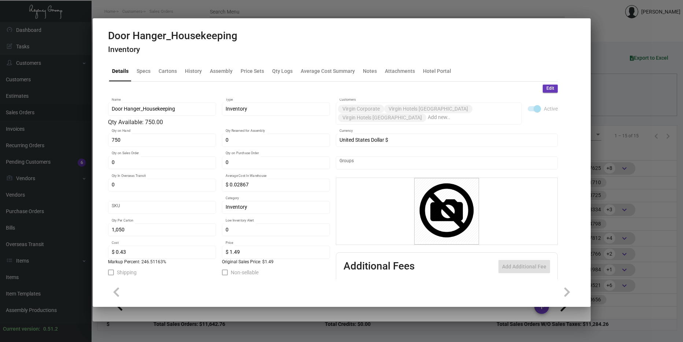
click at [640, 140] on div at bounding box center [341, 171] width 683 height 342
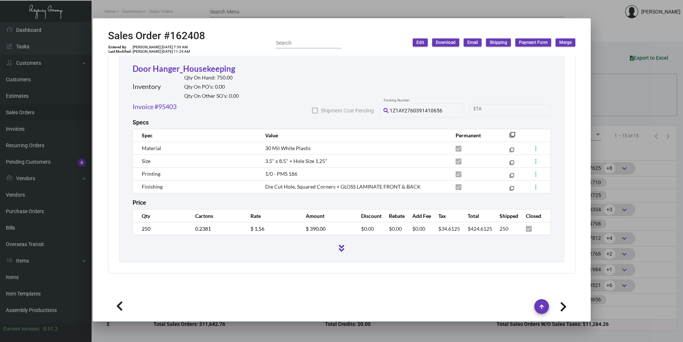
scroll to position [404, 0]
click at [645, 126] on div at bounding box center [341, 171] width 683 height 342
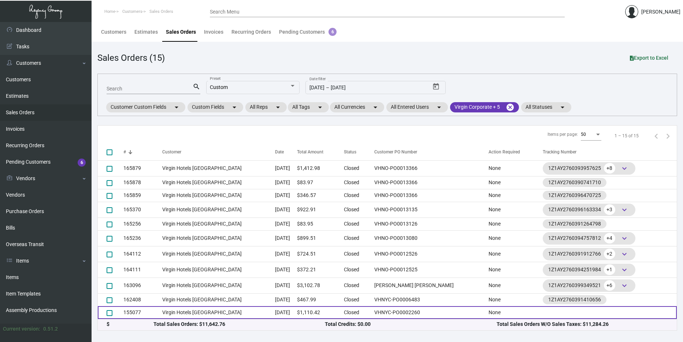
click at [275, 311] on td "Feb 22, 2024" at bounding box center [286, 312] width 22 height 13
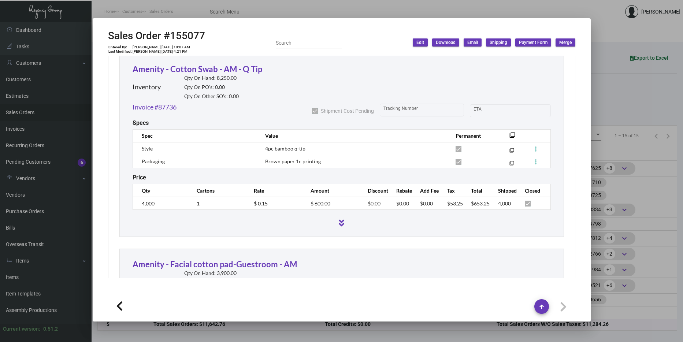
scroll to position [403, 0]
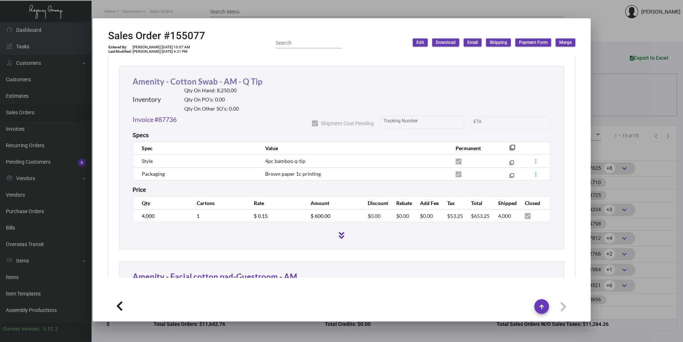
click at [241, 77] on link "Amenity - Cotton Swab - AM - Q Tip" at bounding box center [197, 81] width 130 height 10
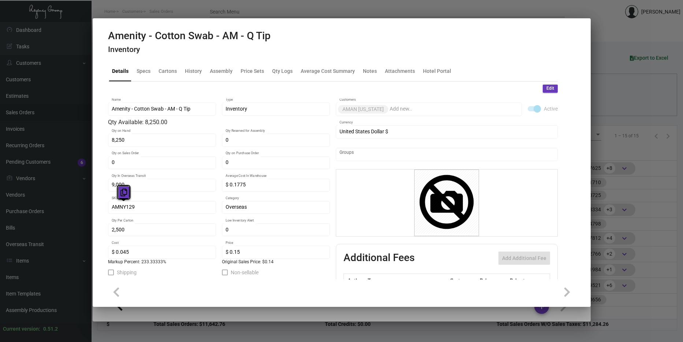
drag, startPoint x: 138, startPoint y: 208, endPoint x: 128, endPoint y: 196, distance: 15.0
click at [128, 196] on button at bounding box center [123, 192] width 12 height 13
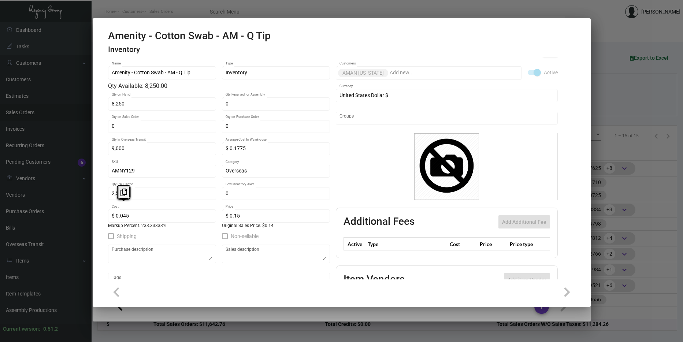
scroll to position [87, 0]
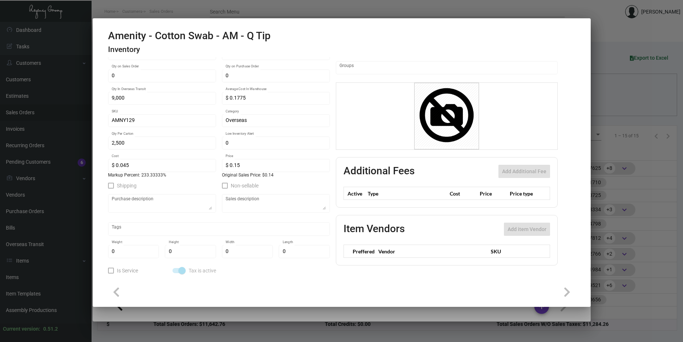
click at [635, 145] on div at bounding box center [341, 171] width 683 height 342
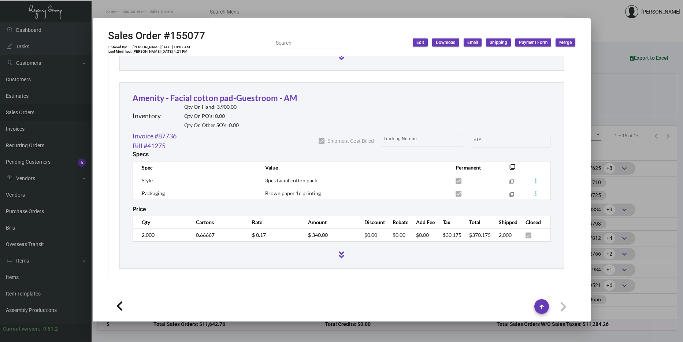
scroll to position [588, 0]
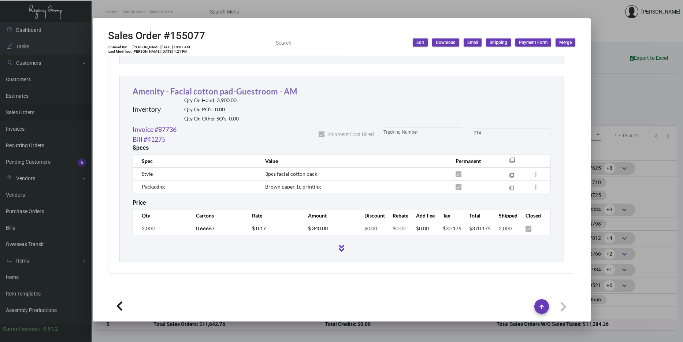
click at [261, 92] on link "Amenity - Facial cotton pad-Guestroom - AM" at bounding box center [214, 91] width 164 height 10
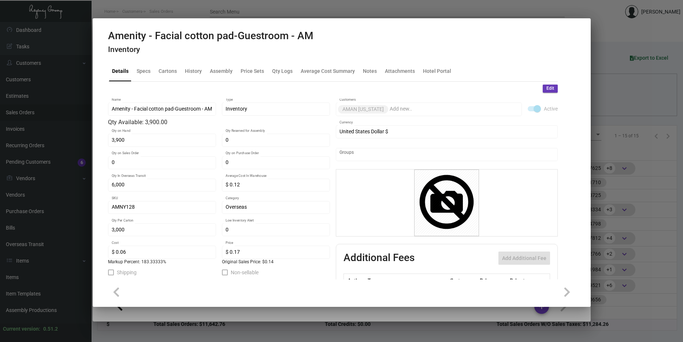
click at [616, 136] on div at bounding box center [341, 171] width 683 height 342
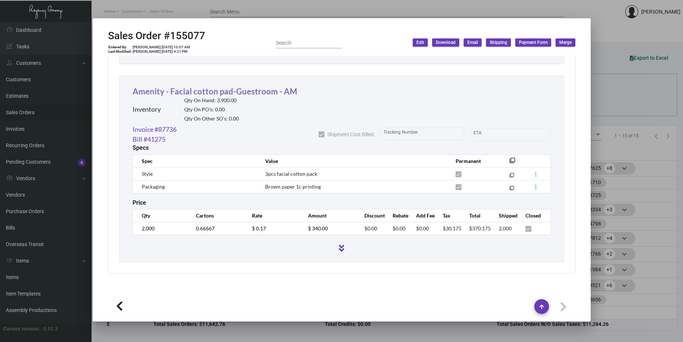
click at [241, 90] on link "Amenity - Facial cotton pad-Guestroom - AM" at bounding box center [214, 91] width 164 height 10
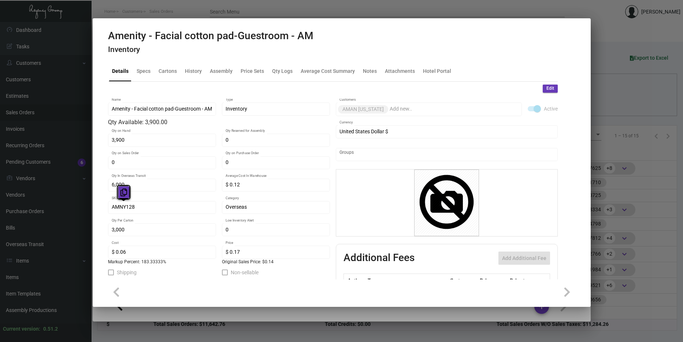
drag, startPoint x: 142, startPoint y: 206, endPoint x: 124, endPoint y: 195, distance: 20.3
click at [124, 195] on icon at bounding box center [123, 193] width 7 height 8
click at [635, 143] on div at bounding box center [341, 171] width 683 height 342
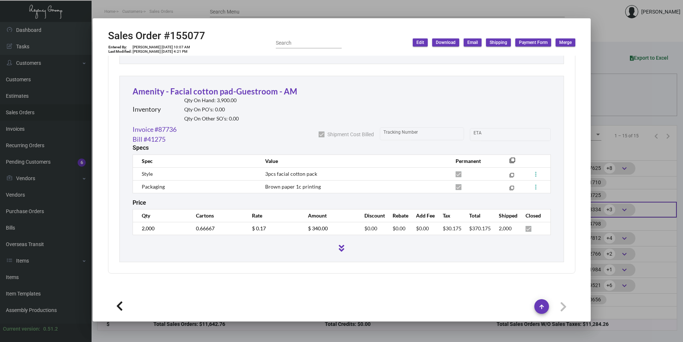
click at [613, 203] on div at bounding box center [341, 171] width 683 height 342
